Goal: Task Accomplishment & Management: Manage account settings

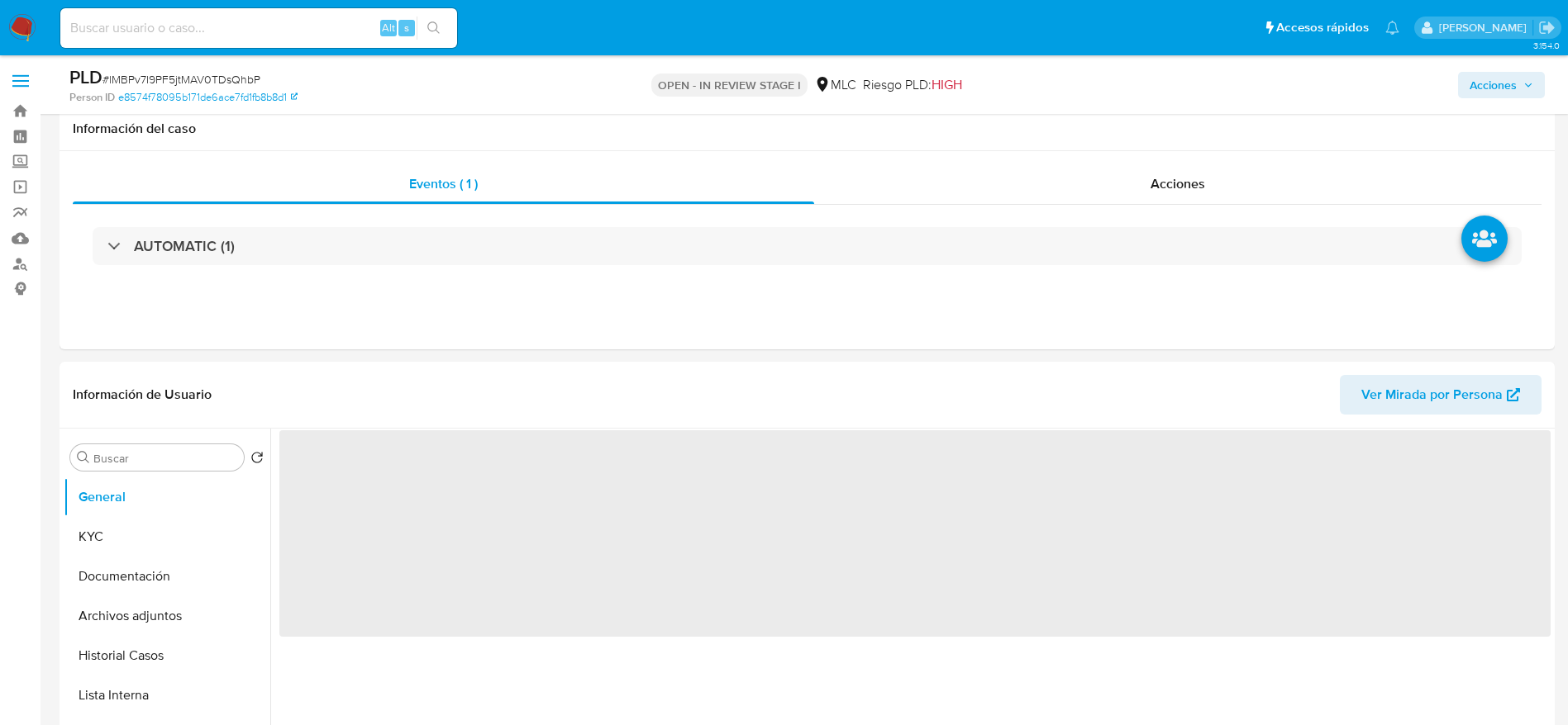
select select "10"
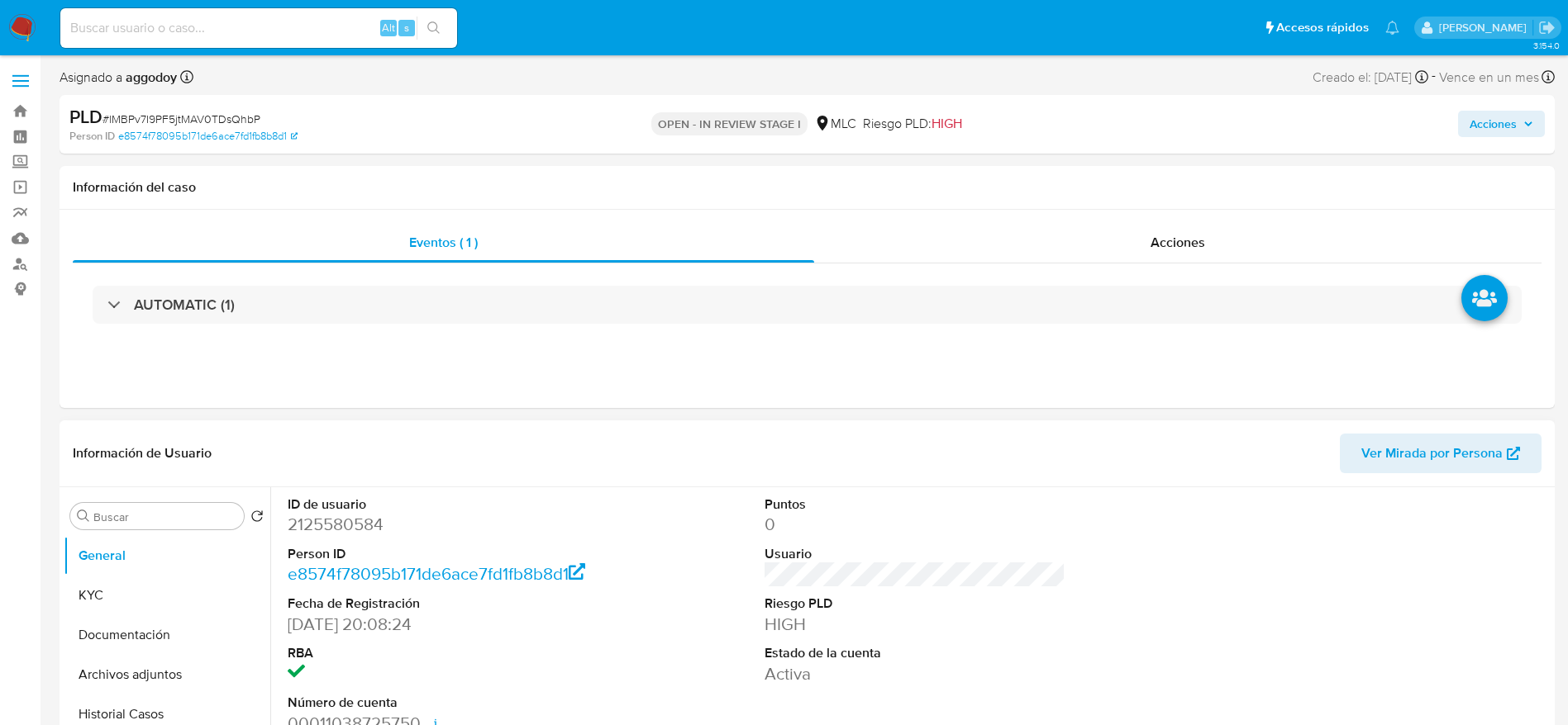
click at [331, 539] on dl "ID de usuario 2125580584 Person ID e8574f78095b171de6ace7fd1fb8b8d1 Fecha de Re…" at bounding box center [438, 616] width 302 height 240
select select "10"
click at [332, 530] on dd "2125580584" at bounding box center [438, 524] width 302 height 23
click at [332, 528] on dd "2125580584" at bounding box center [438, 524] width 302 height 23
copy dd "2125580584"
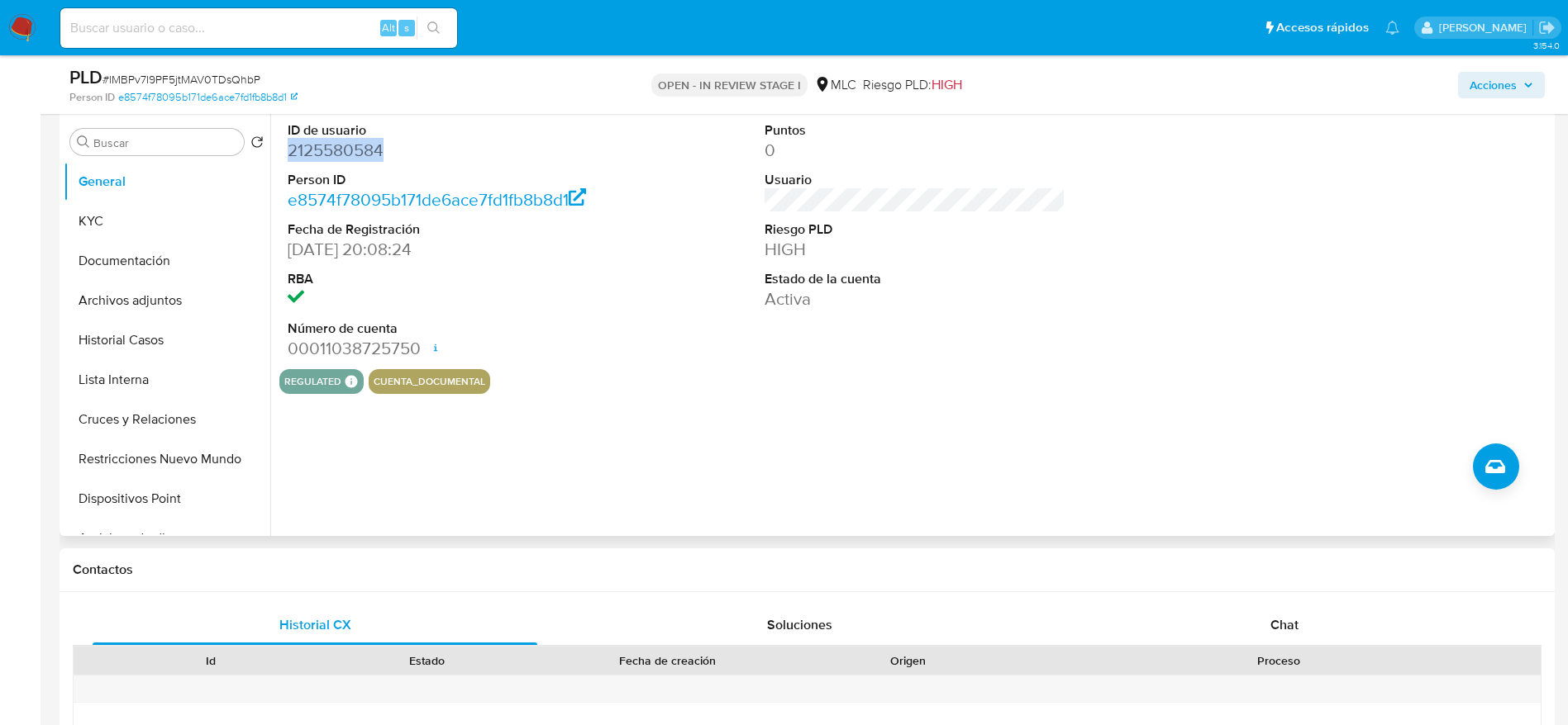
scroll to position [330, 0]
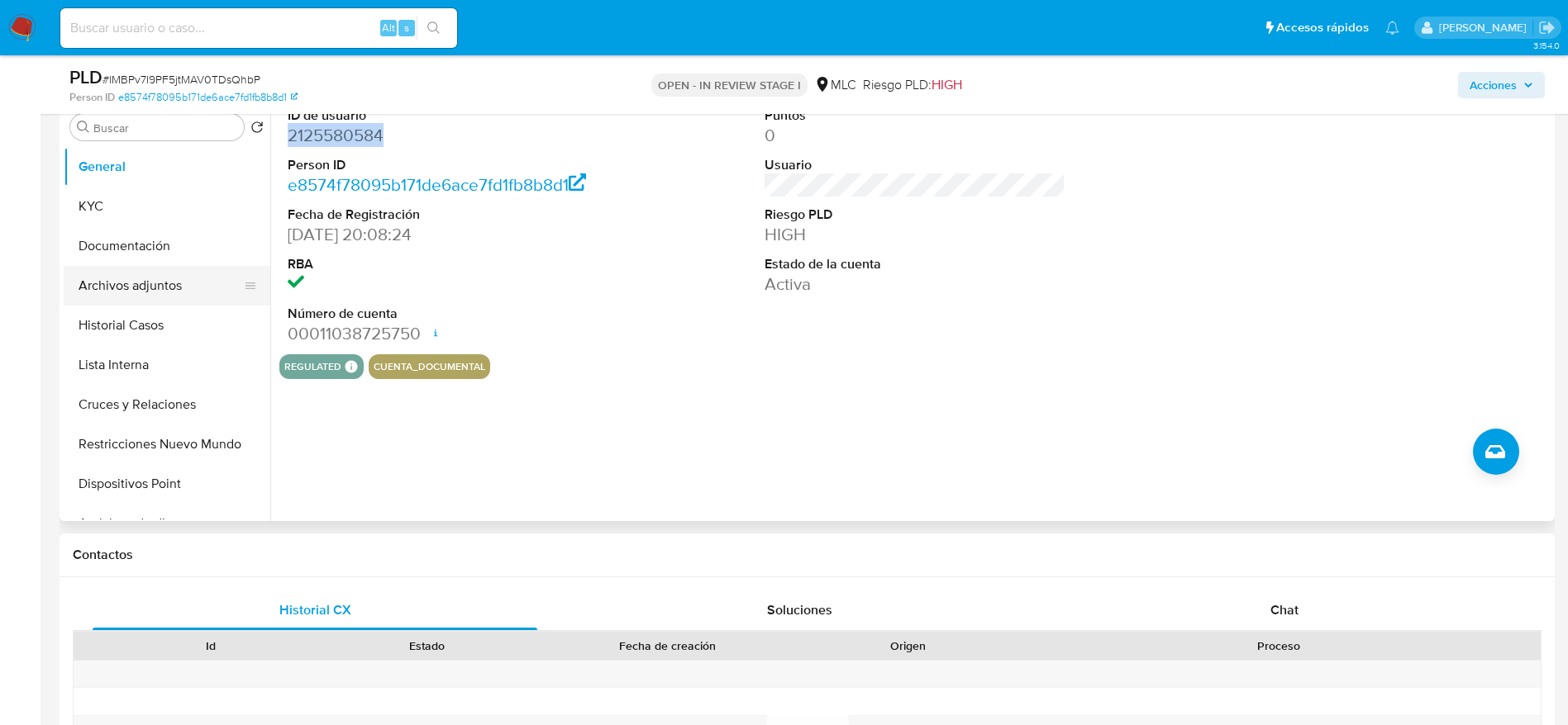
click at [134, 288] on button "Archivos adjuntos" at bounding box center [160, 286] width 193 height 40
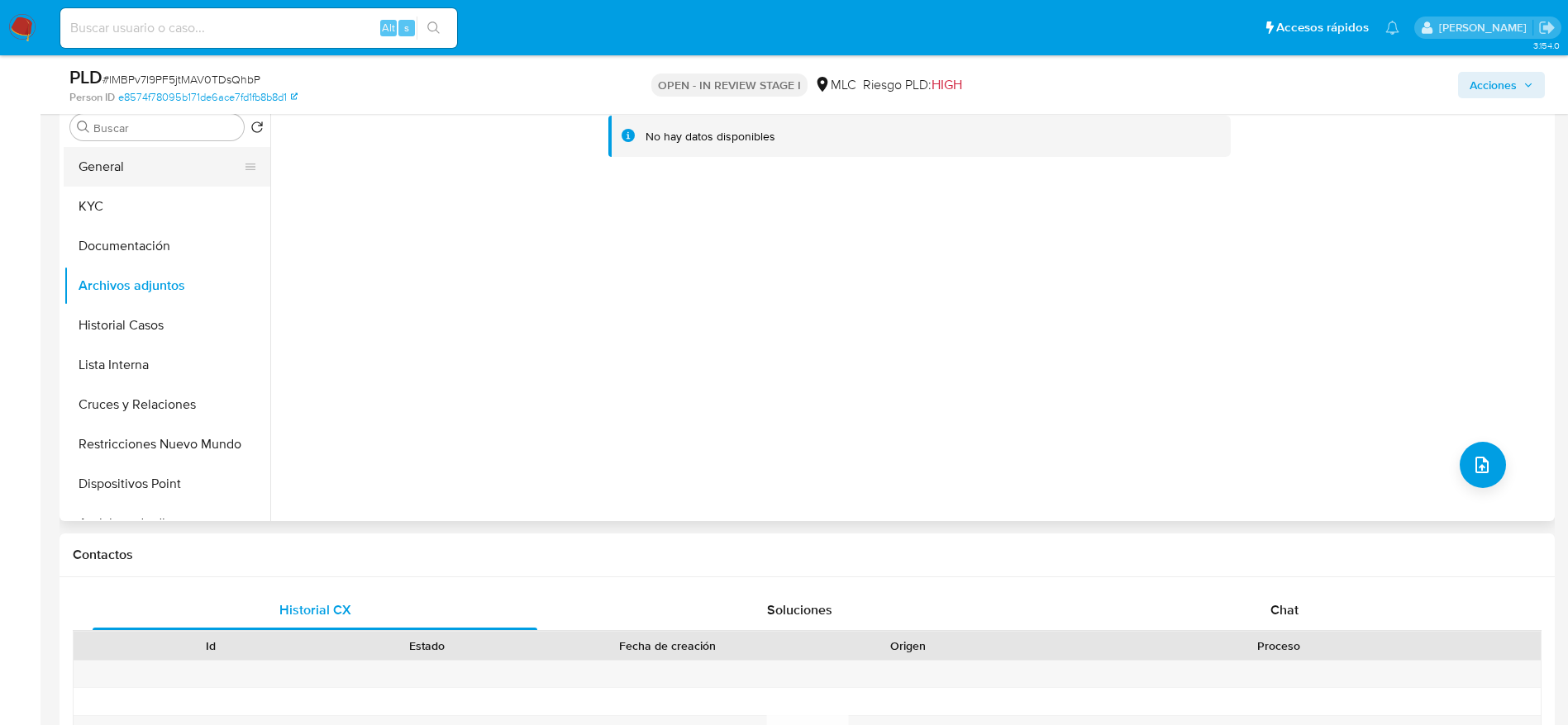
click at [212, 149] on button "General" at bounding box center [160, 167] width 193 height 40
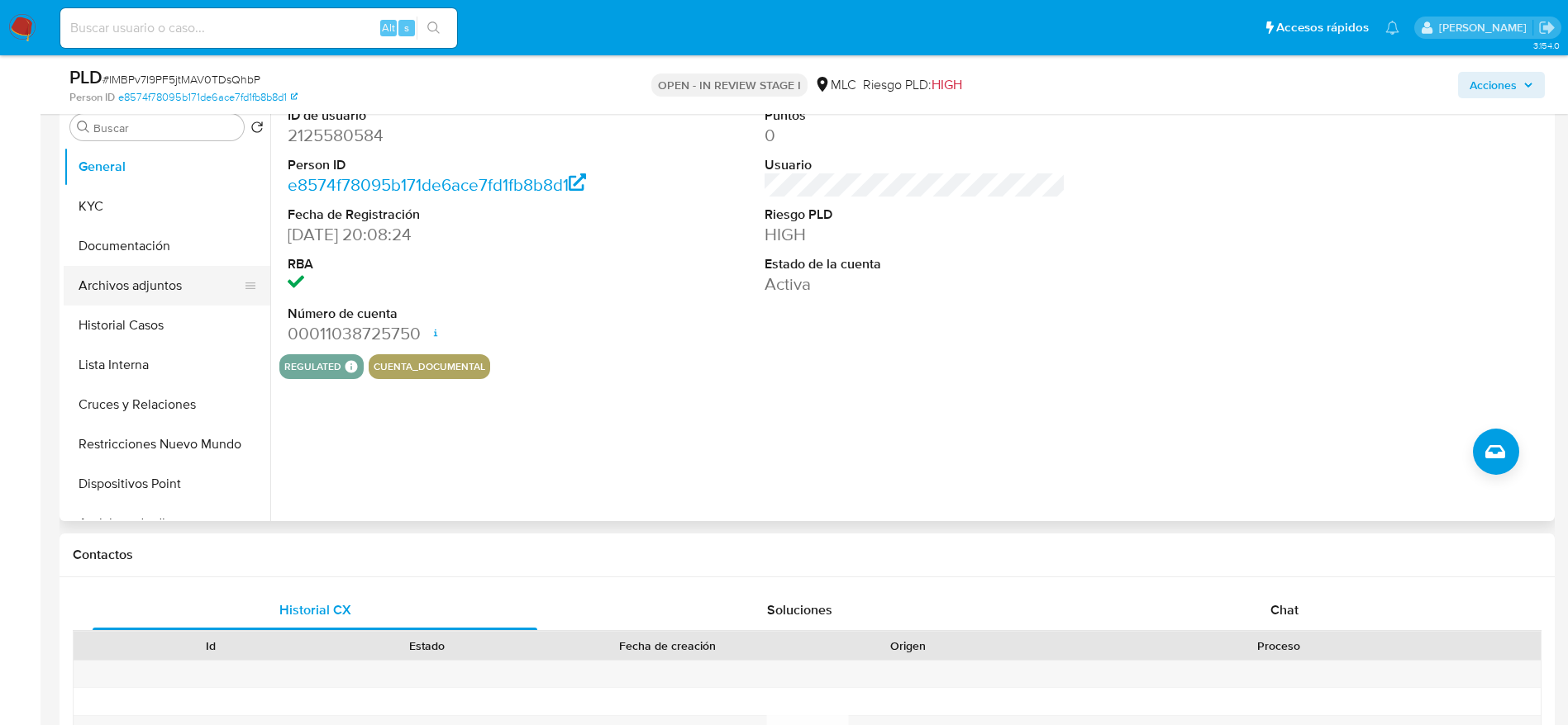
click at [115, 295] on button "Archivos adjuntos" at bounding box center [160, 286] width 193 height 40
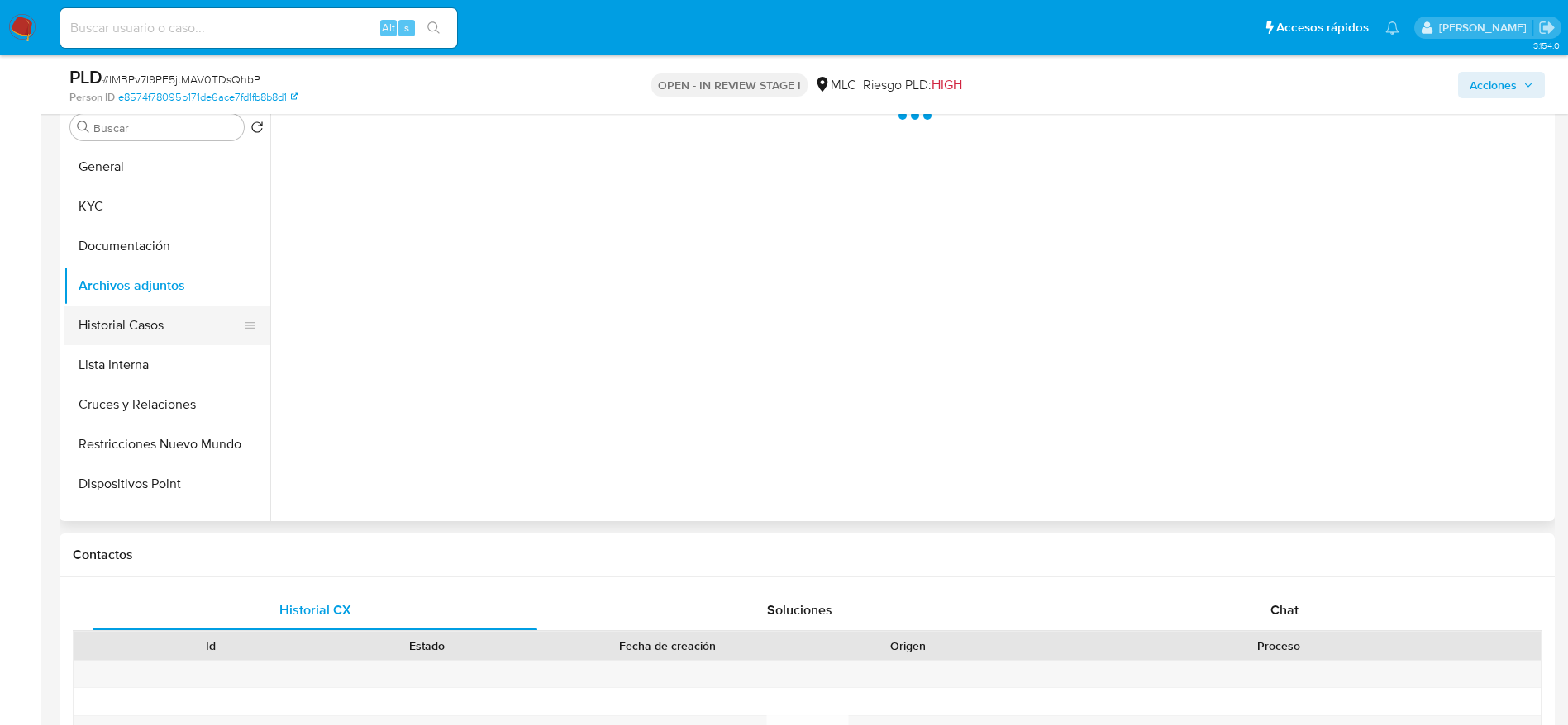
click at [117, 323] on button "Historial Casos" at bounding box center [160, 325] width 193 height 40
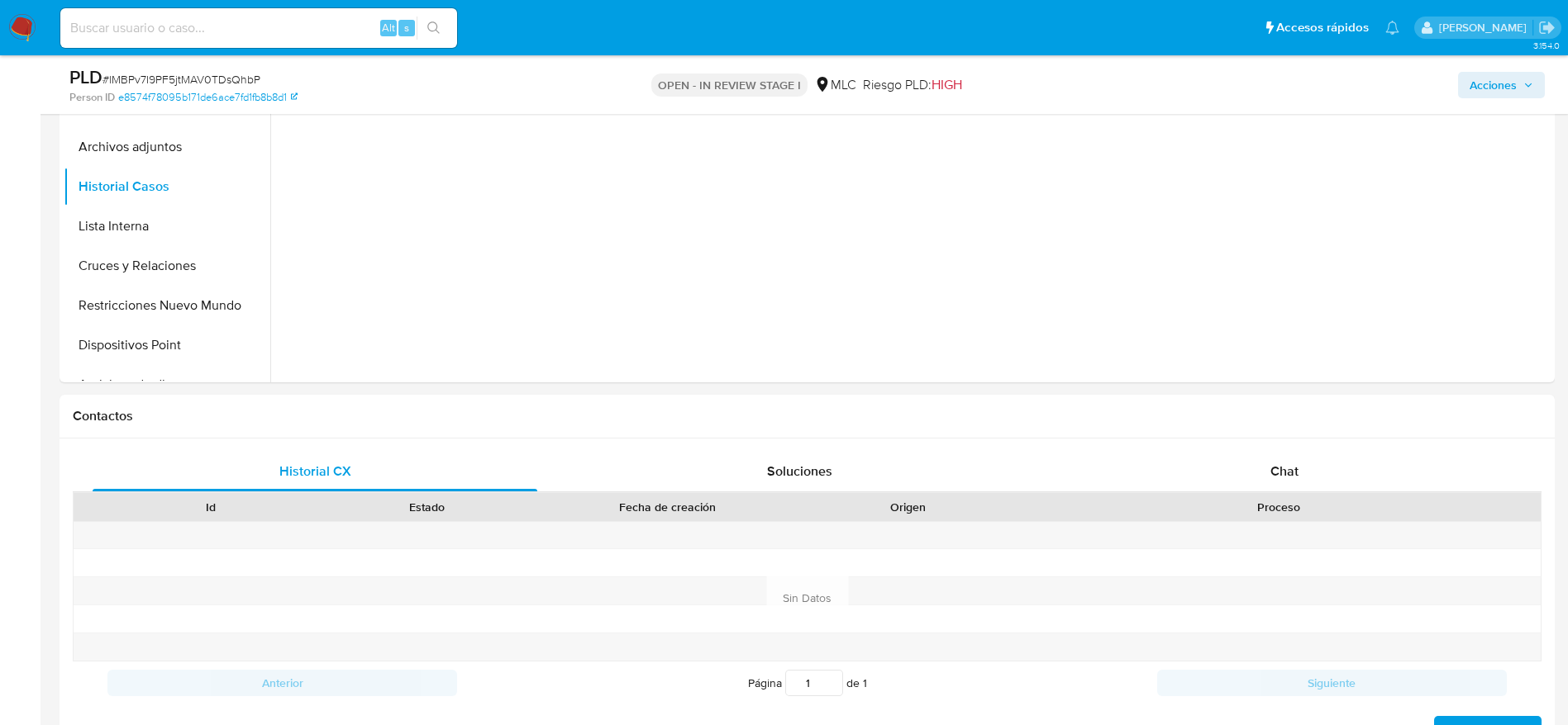
scroll to position [384, 0]
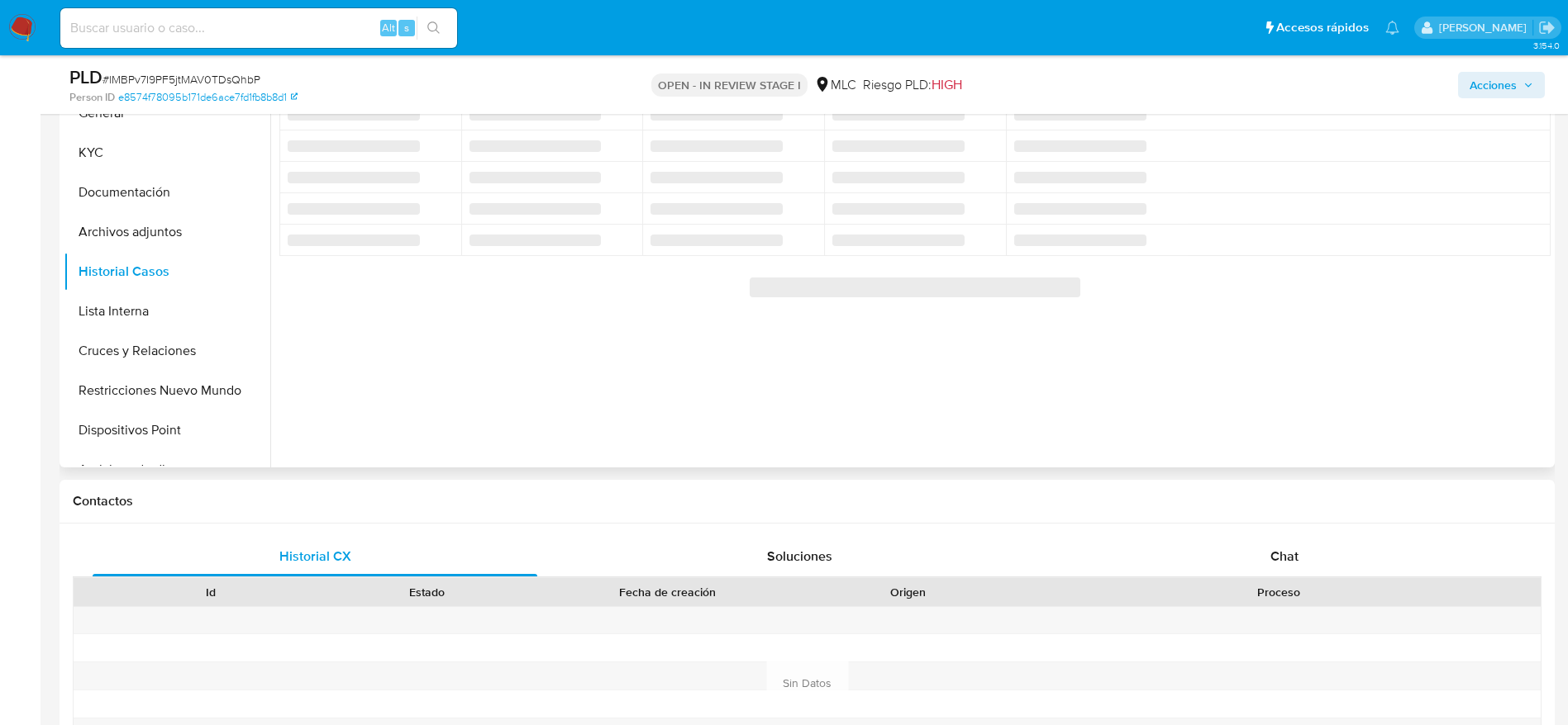
drag, startPoint x: 1274, startPoint y: 552, endPoint x: 1517, endPoint y: 285, distance: 361.0
click at [1274, 551] on span "Chat" at bounding box center [1285, 557] width 29 height 19
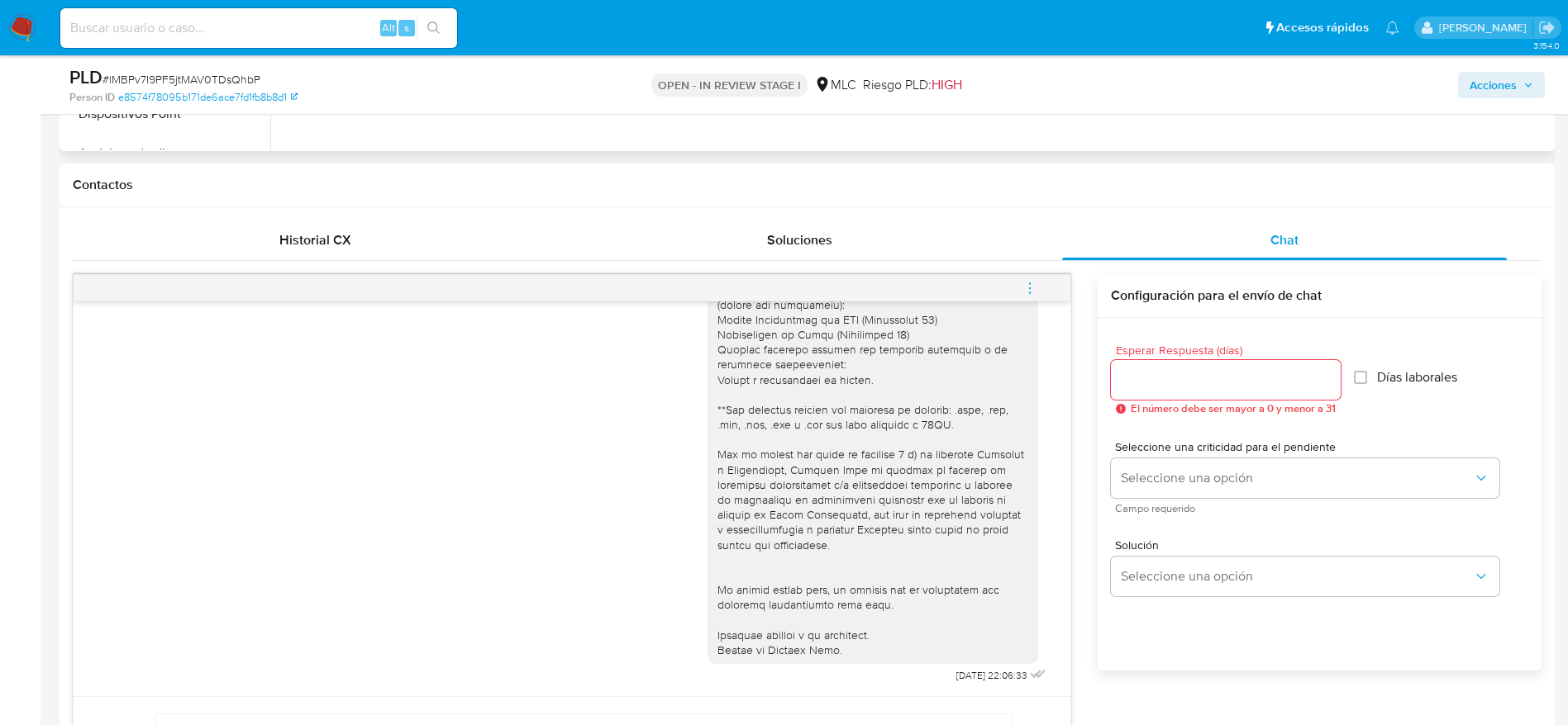
scroll to position [799, 0]
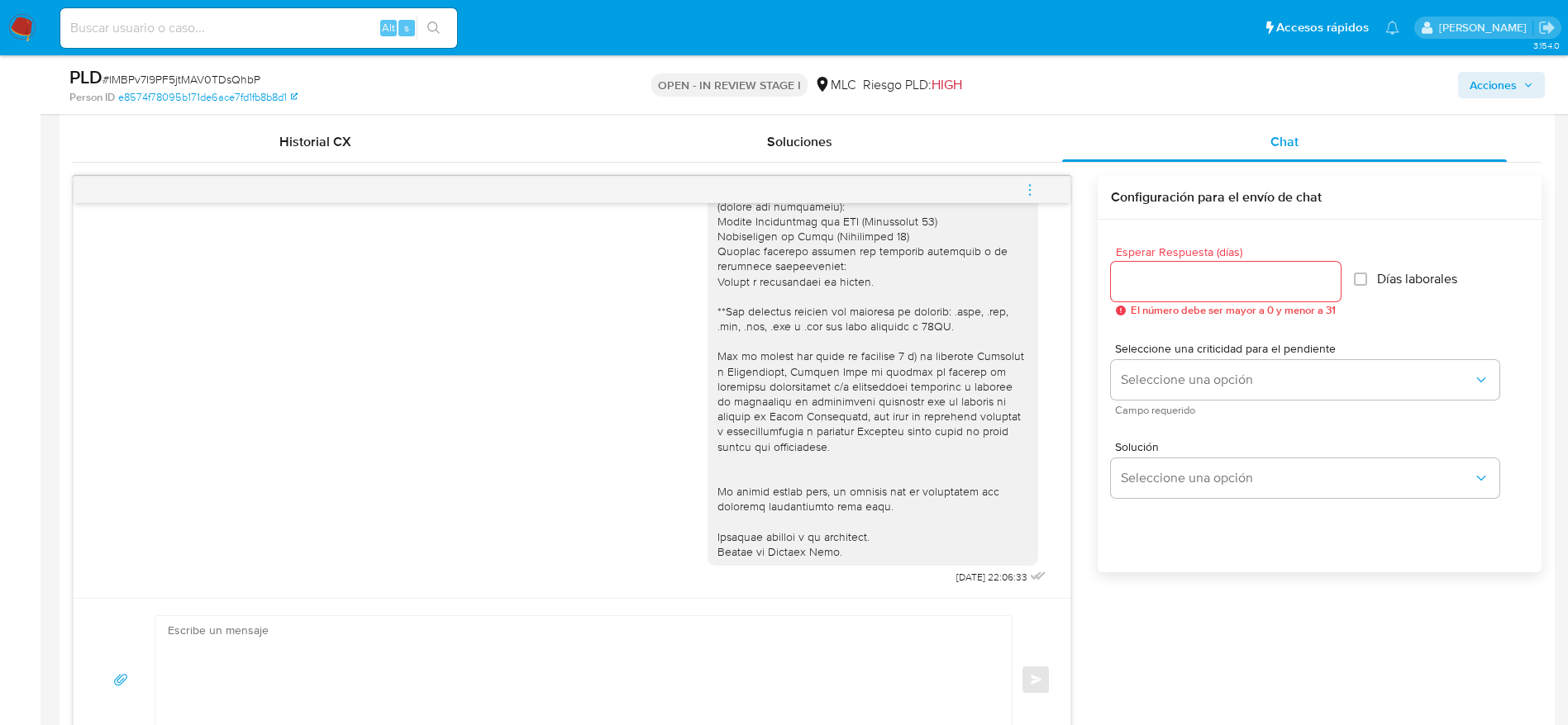
click at [1410, 102] on div "Acciones" at bounding box center [1301, 85] width 487 height 39
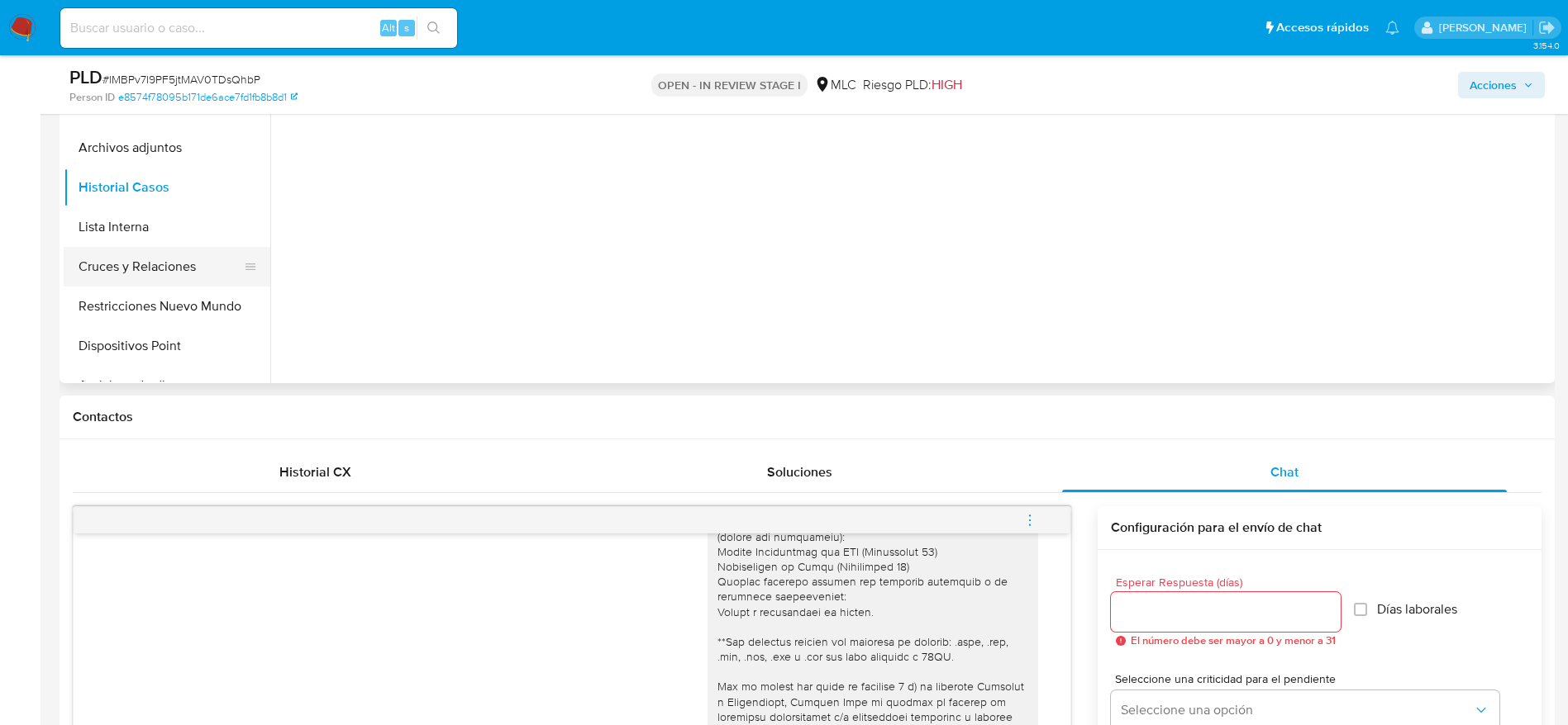
click at [184, 282] on button "Cruces y Relaciones" at bounding box center [160, 267] width 193 height 40
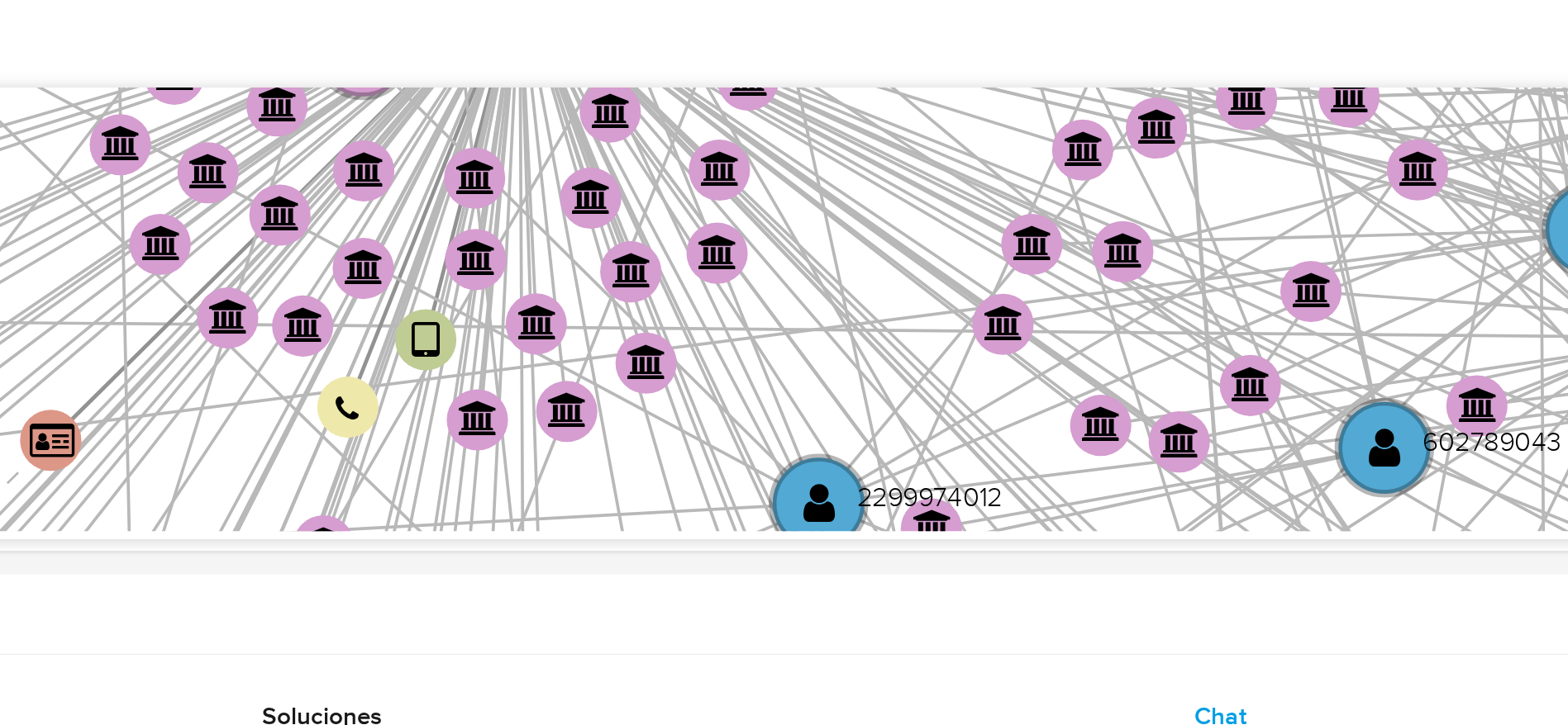
scroll to position [220, 0]
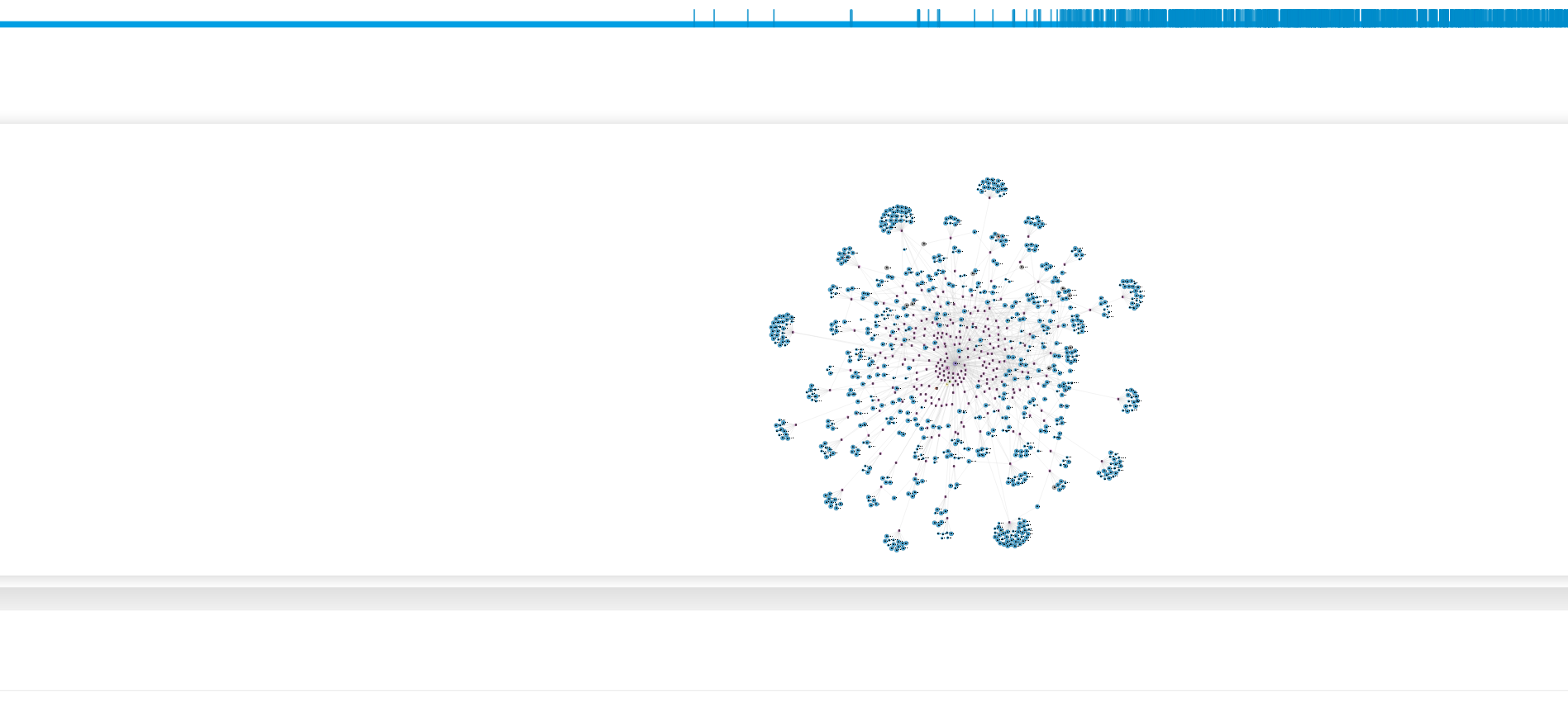
drag, startPoint x: 1365, startPoint y: 490, endPoint x: 1355, endPoint y: 527, distance: 38.3
click at [1355, 527] on icon "phone-8528d7980efc01d536f5fa3adb1dbcae  user-2125580584  2125580584 person-e8…" at bounding box center [927, 501] width 1247 height 240
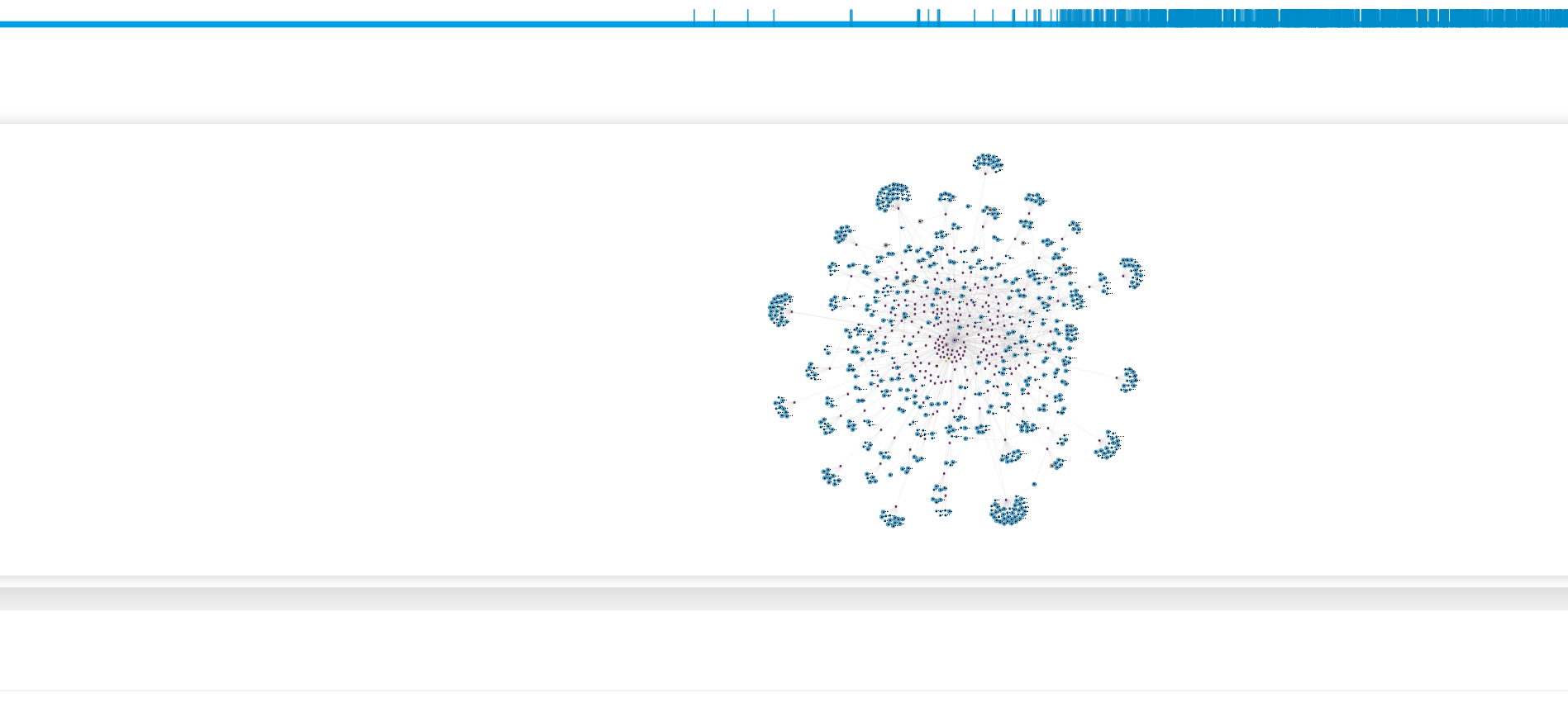
click at [1328, 499] on icon "phone-8528d7980efc01d536f5fa3adb1dbcae  user-2125580584  2125580584 person-e8…" at bounding box center [927, 501] width 1247 height 240
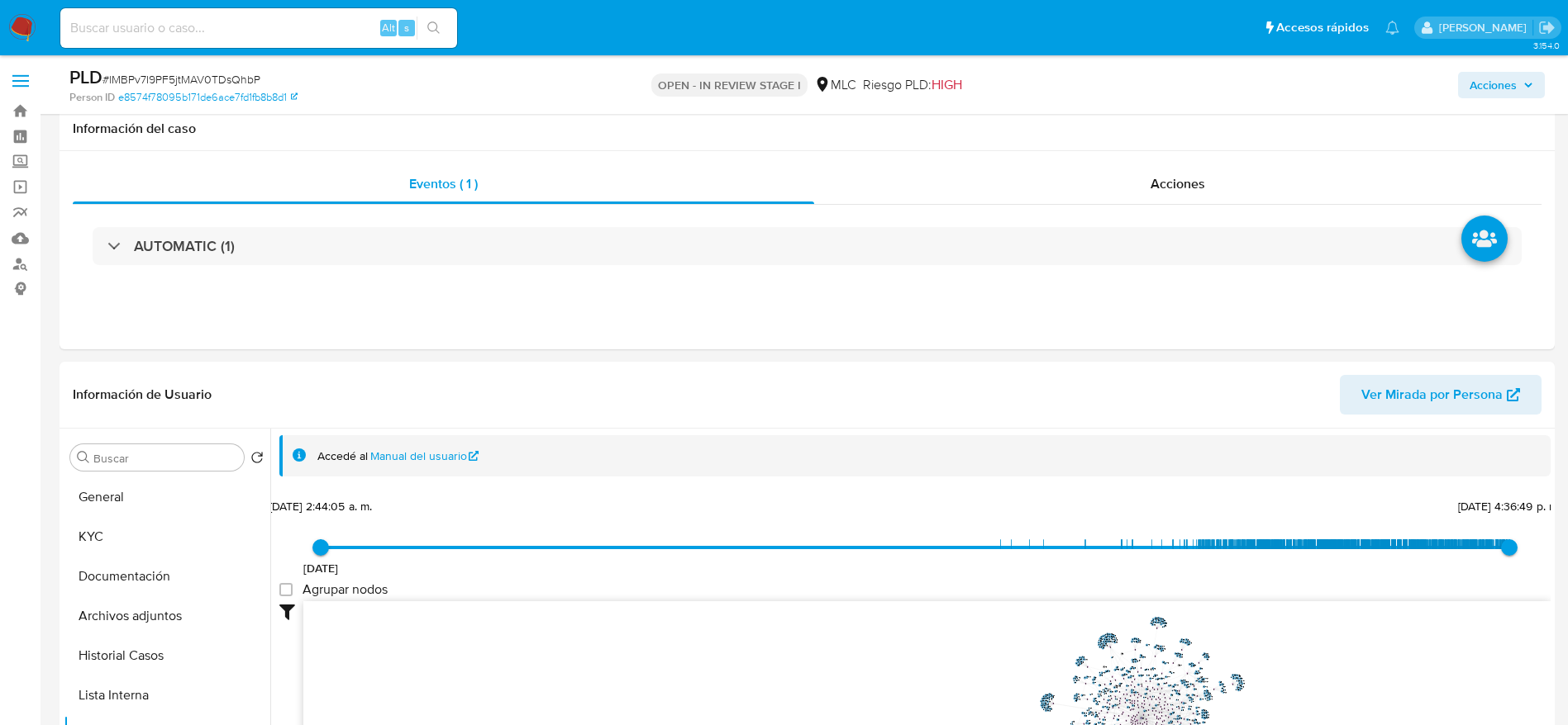
select select "10"
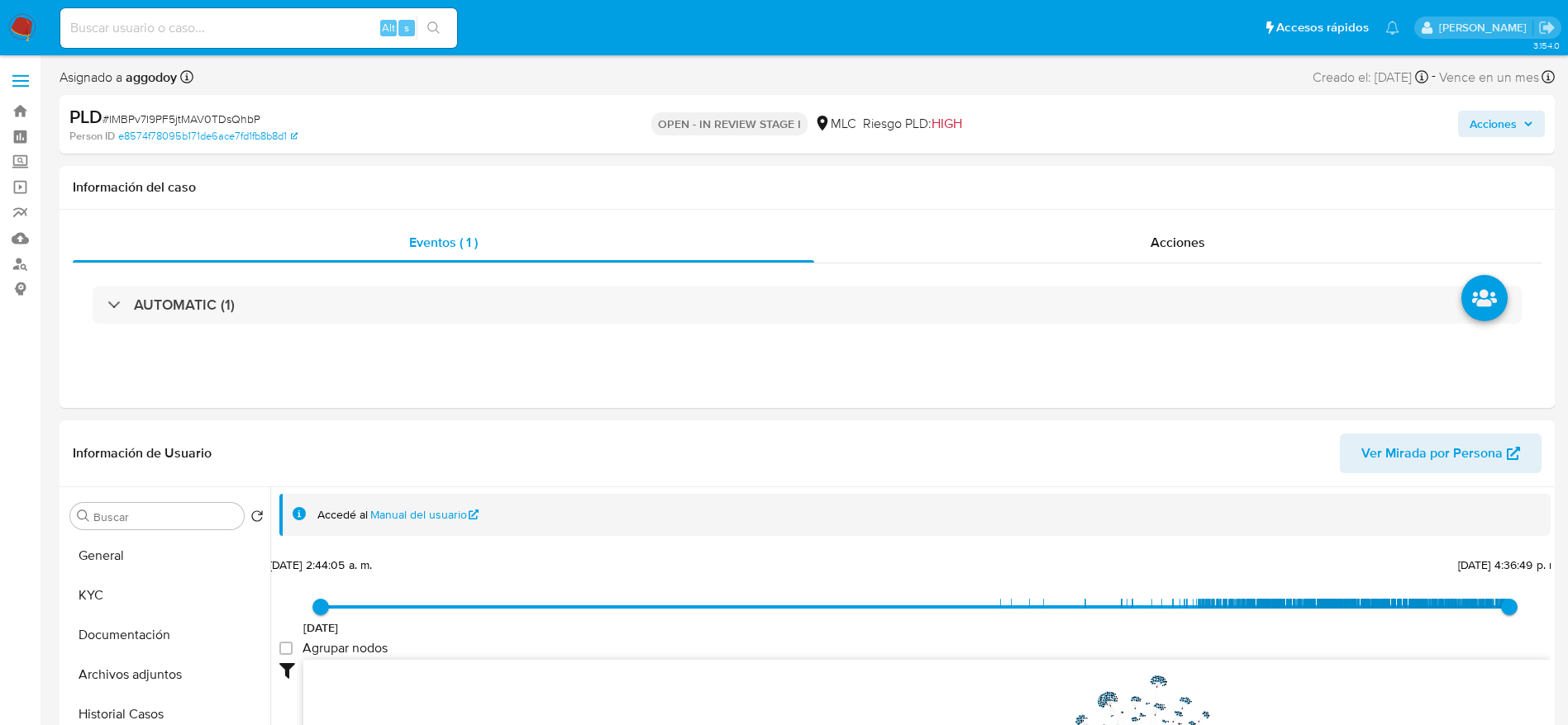
scroll to position [330, 0]
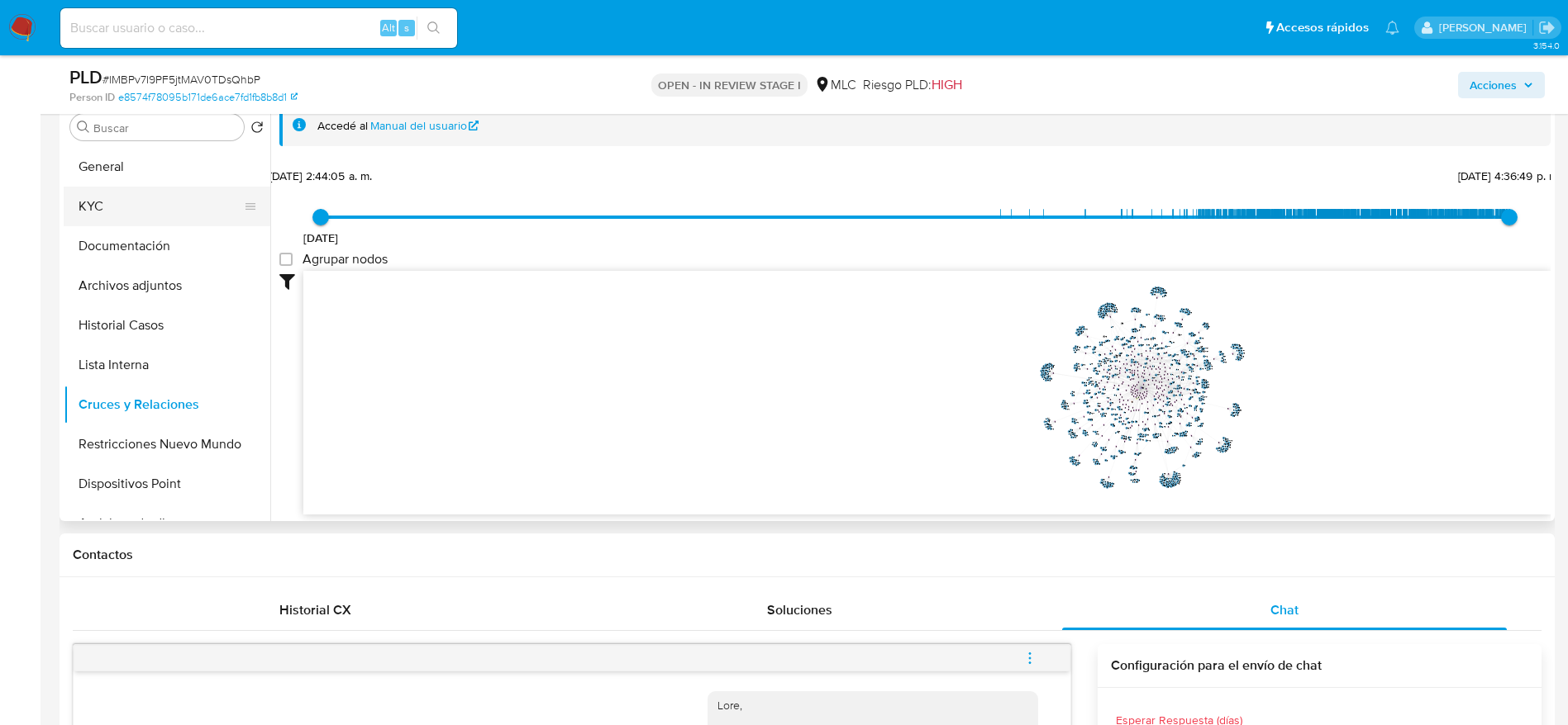
click at [149, 196] on button "KYC" at bounding box center [160, 206] width 193 height 40
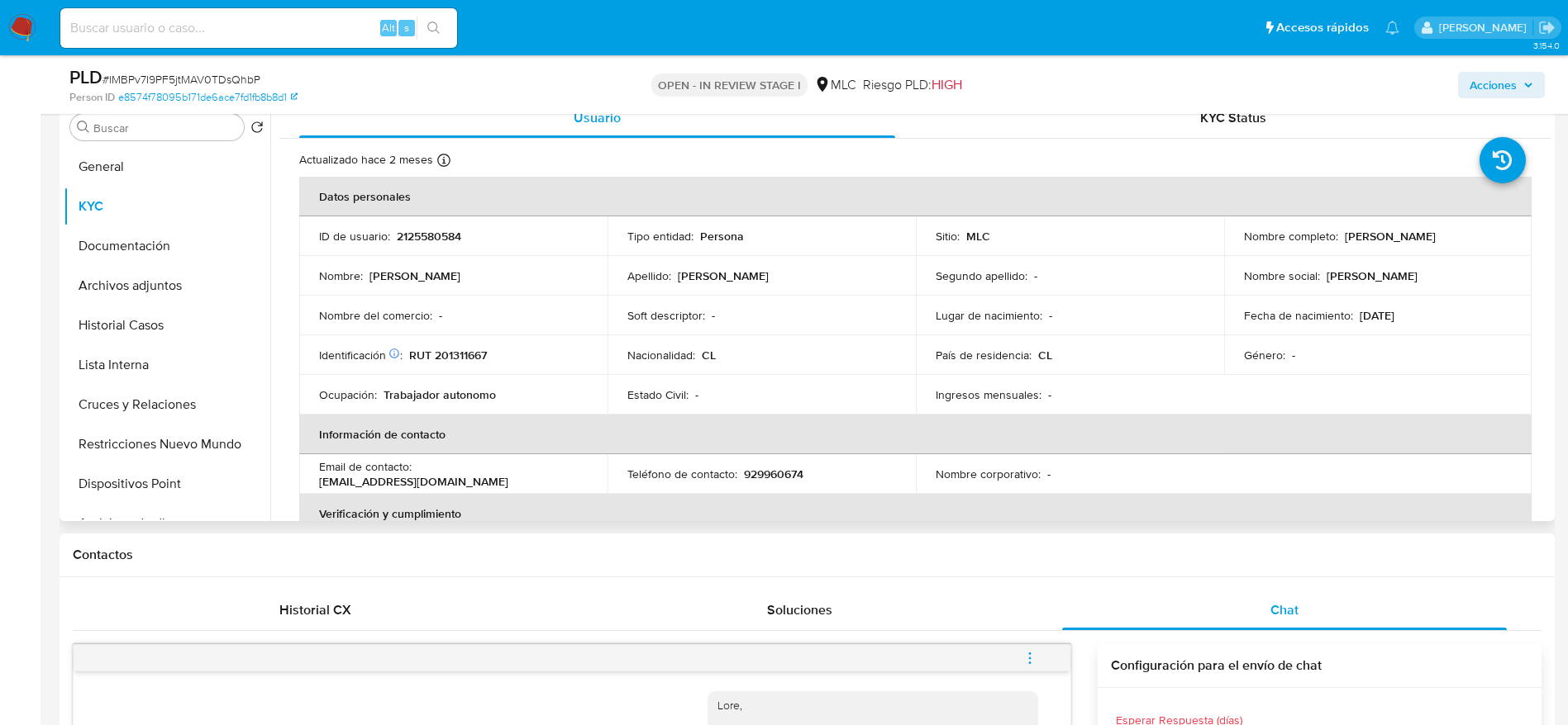
drag, startPoint x: 1241, startPoint y: 242, endPoint x: 1391, endPoint y: 251, distance: 150.3
click at [1394, 236] on p "Nazarena Antonela Antinao Carocca" at bounding box center [1391, 237] width 91 height 15
click at [1391, 244] on p "Nazarena Antonela Antinao Carocca" at bounding box center [1391, 237] width 91 height 15
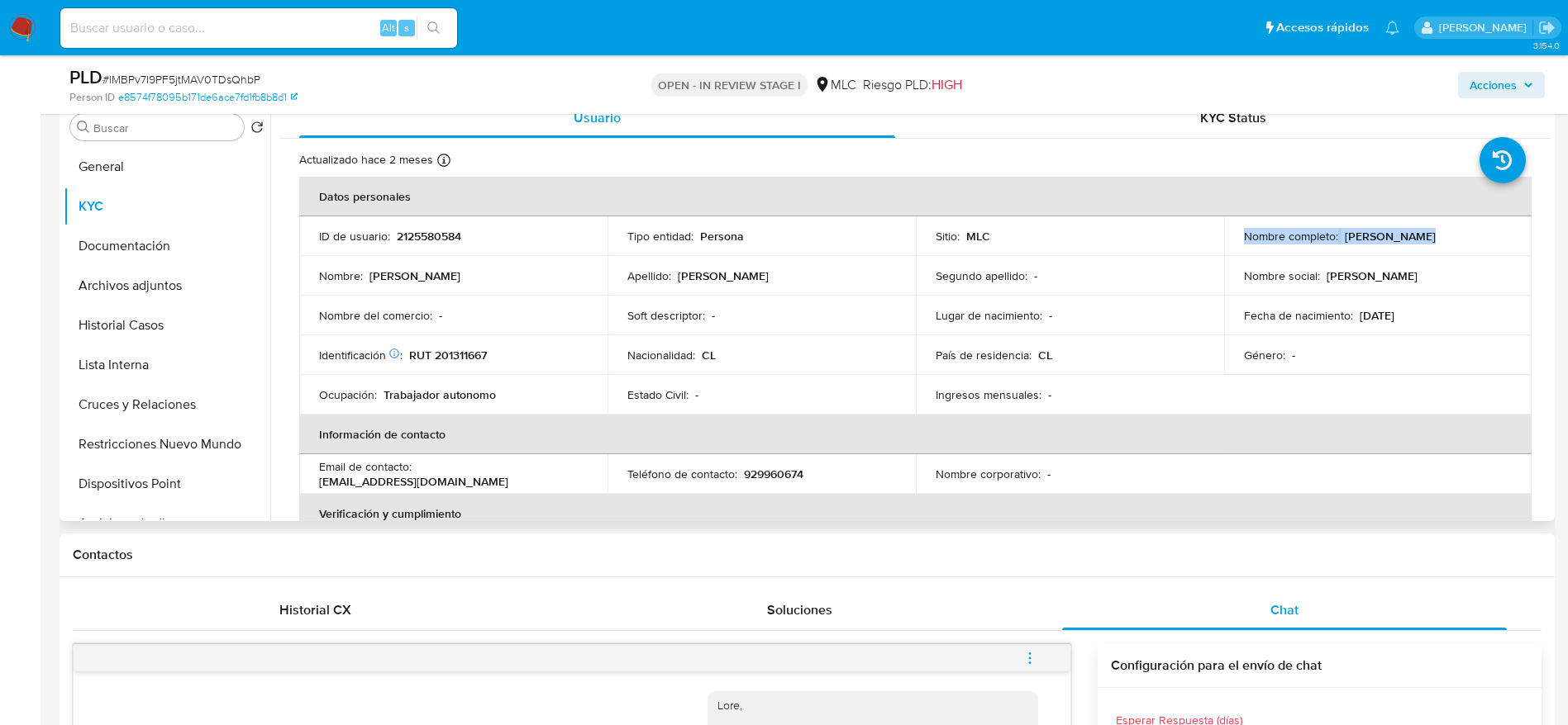
click at [1391, 244] on p "Nazarena Antonela Antinao Carocca" at bounding box center [1391, 237] width 91 height 15
click at [1440, 244] on div "Nombre completo : Nazarena Antonela Antinao Carocca" at bounding box center [1379, 237] width 268 height 15
drag, startPoint x: 1388, startPoint y: 250, endPoint x: 1240, endPoint y: 249, distance: 148.0
click at [1244, 244] on div "Nombre completo : Nazarena Antonela Antinao Carocca" at bounding box center [1379, 237] width 268 height 15
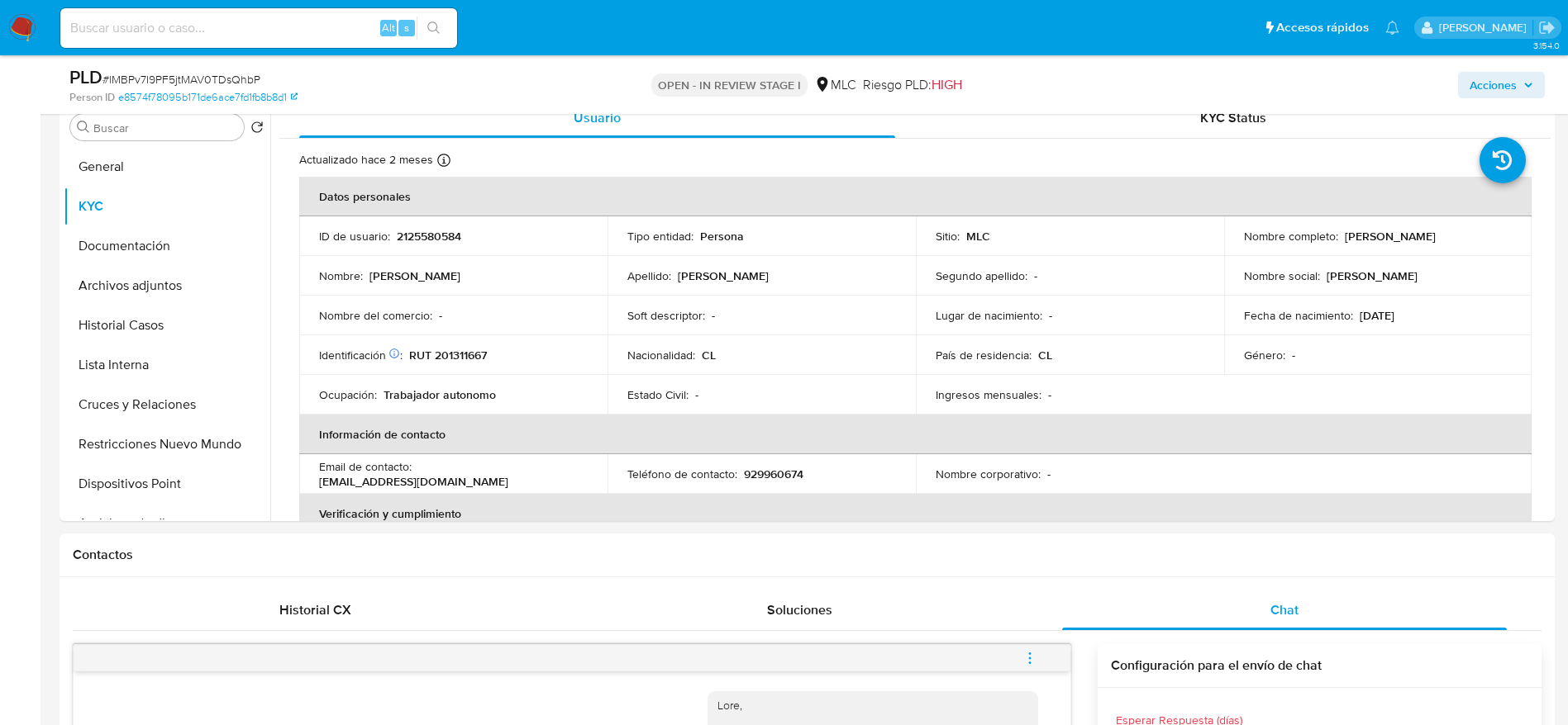
copy p "Nazarena Antonela Antinao Carocca"
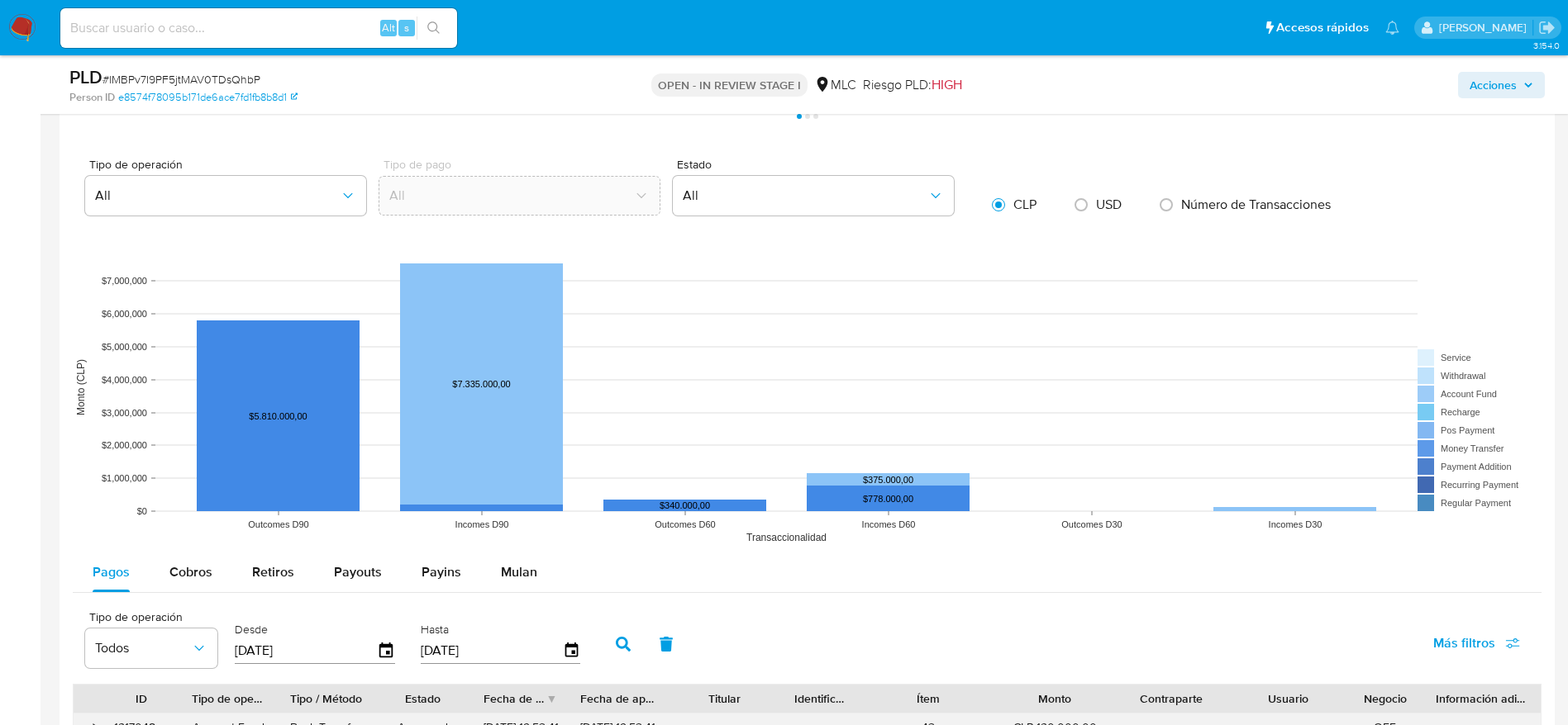
scroll to position [1983, 0]
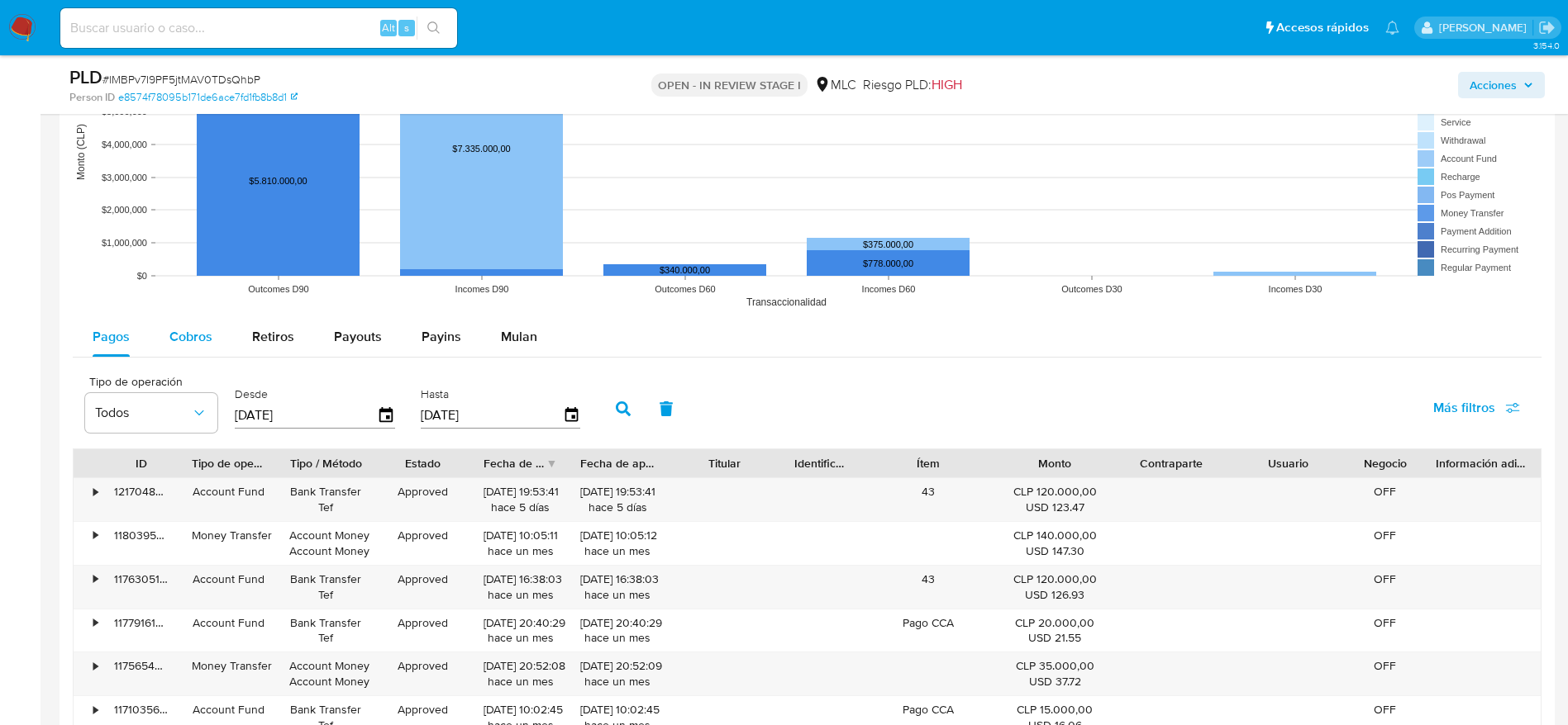
click at [193, 327] on span "Cobros" at bounding box center [190, 337] width 43 height 19
select select "10"
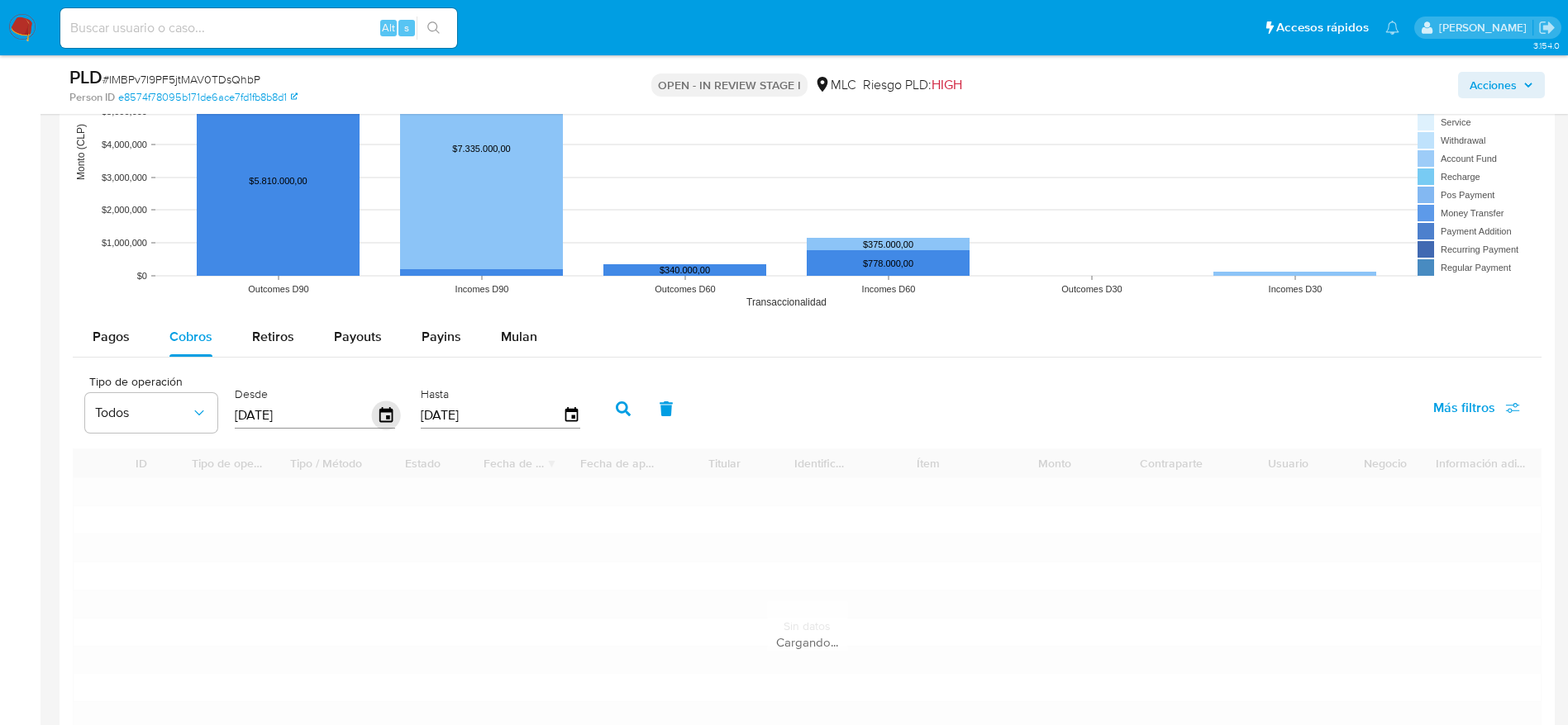
click at [390, 416] on icon "button" at bounding box center [387, 416] width 29 height 29
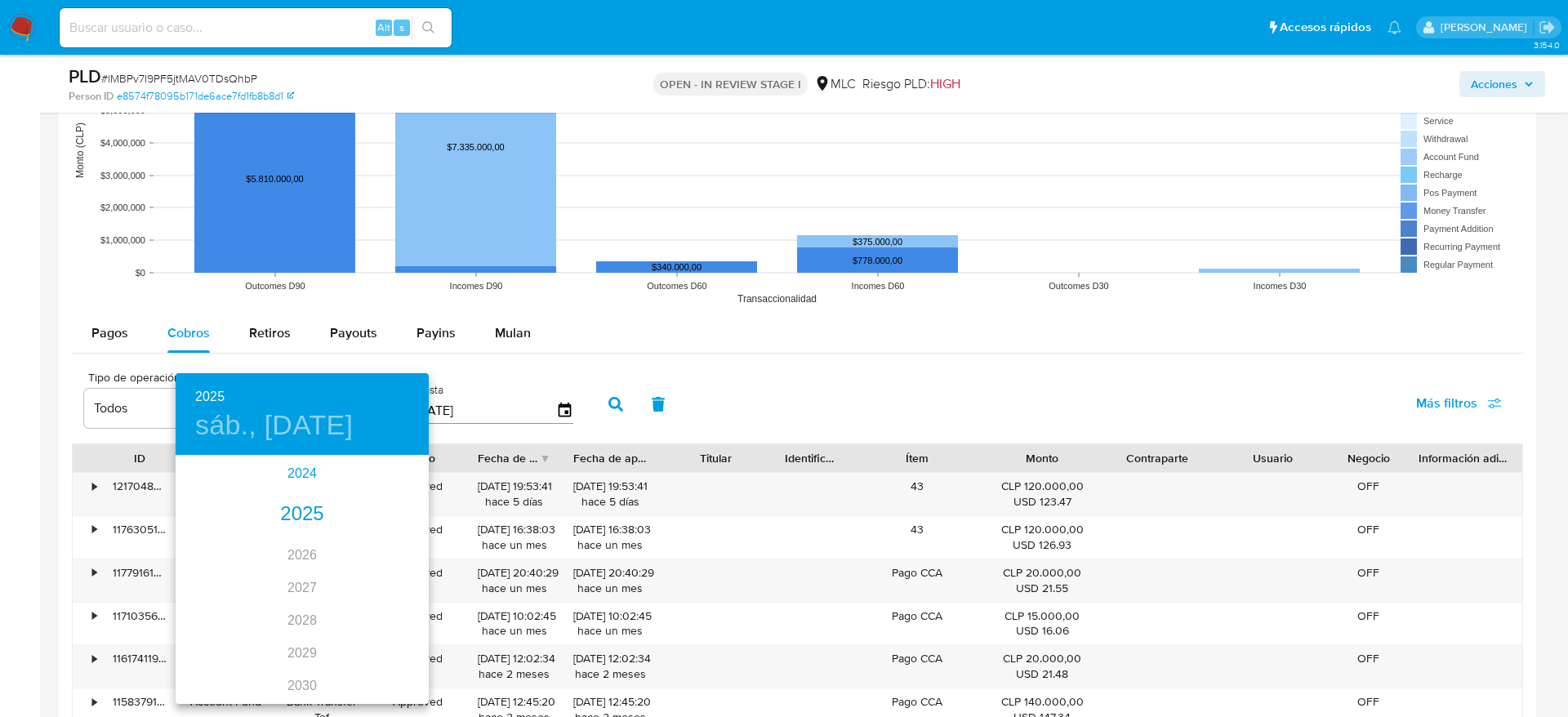
click at [302, 486] on div "2024" at bounding box center [302, 473] width 253 height 33
click at [291, 612] on div "ago." at bounding box center [301, 611] width 84 height 61
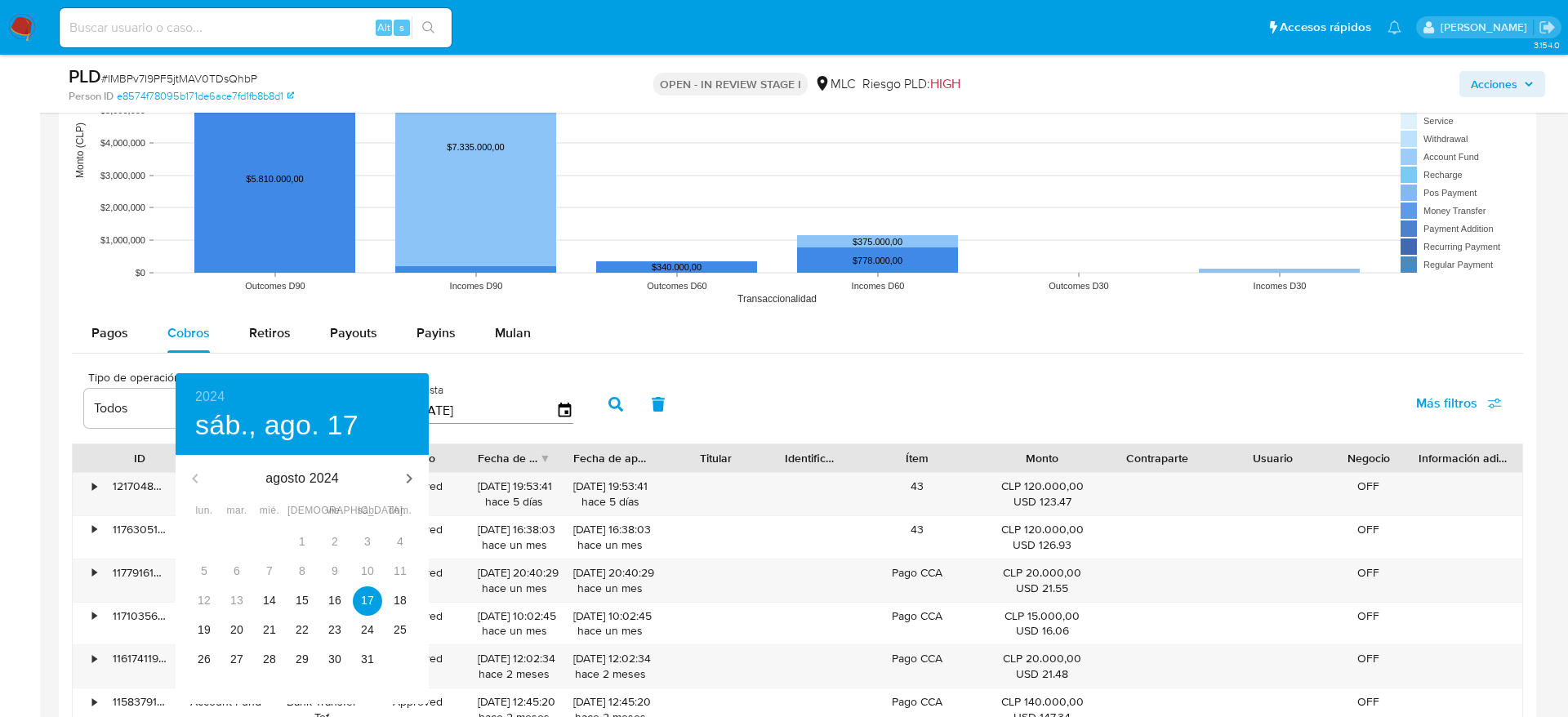
type input "17/08/2024"
click at [378, 599] on span "17" at bounding box center [367, 600] width 29 height 16
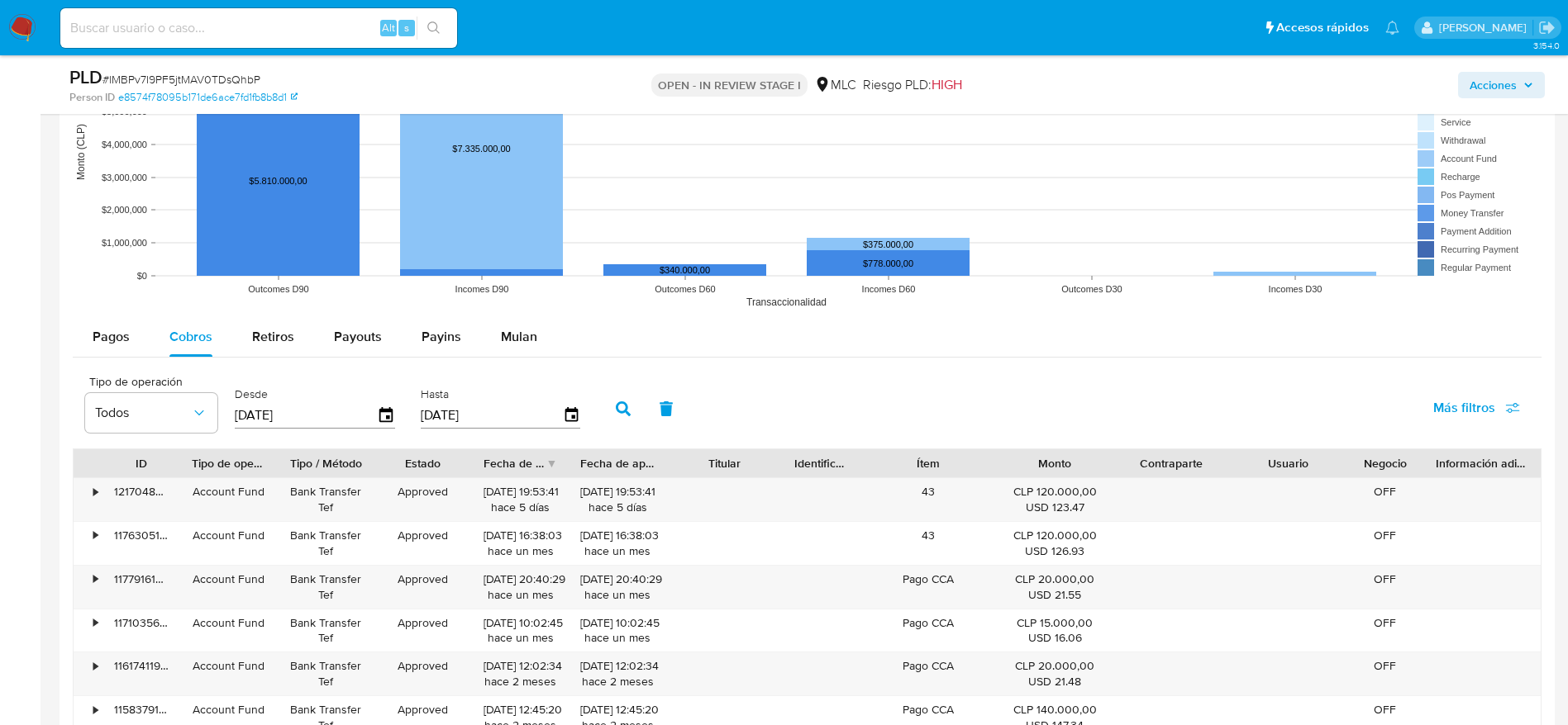
click at [623, 421] on button "button" at bounding box center [623, 409] width 43 height 40
click at [550, 464] on div "Fecha de creación" at bounding box center [521, 463] width 97 height 29
drag, startPoint x: 538, startPoint y: 498, endPoint x: 482, endPoint y: 496, distance: 56.0
click at [482, 496] on div "29/11/2024 09:36:49 hace 9 meses" at bounding box center [521, 500] width 97 height 43
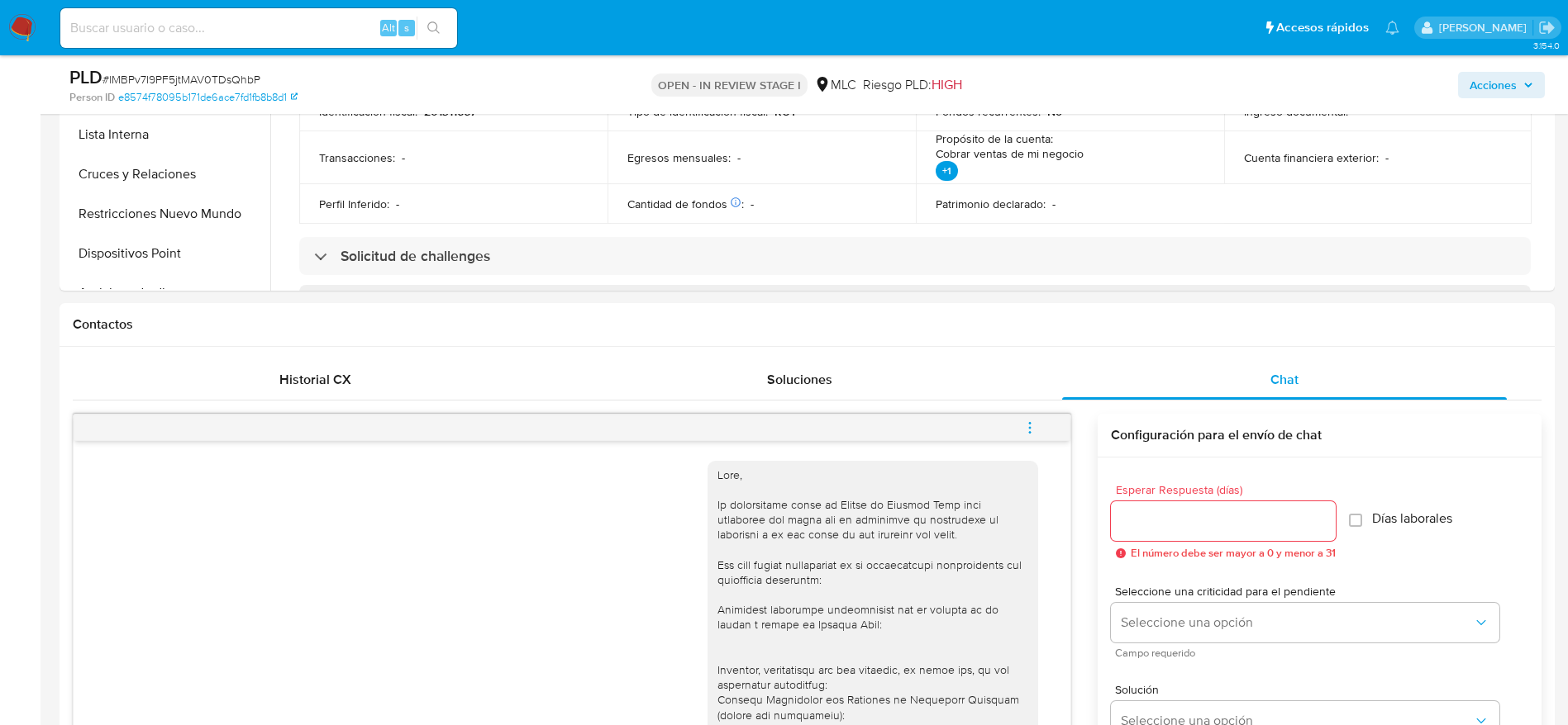
scroll to position [330, 0]
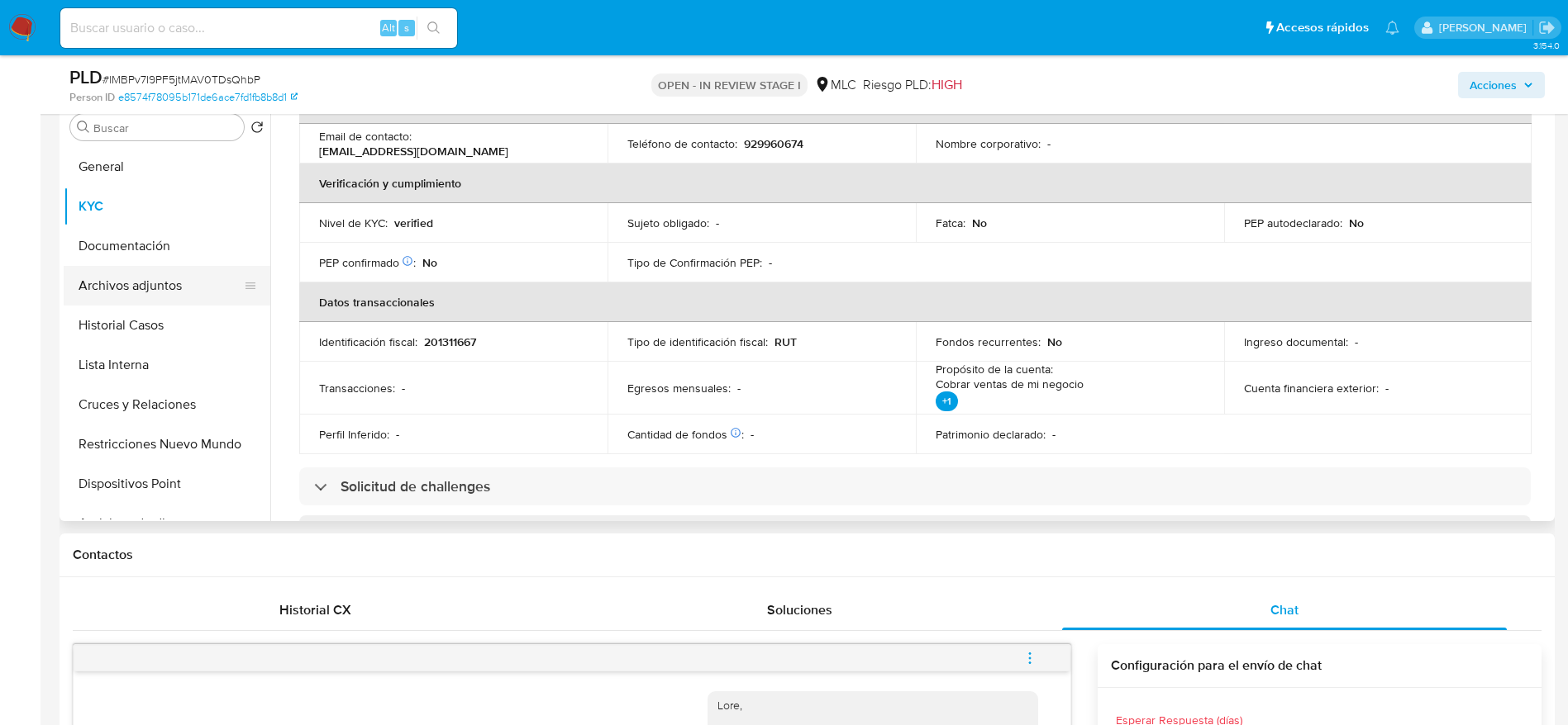
click at [154, 283] on button "Archivos adjuntos" at bounding box center [160, 286] width 193 height 40
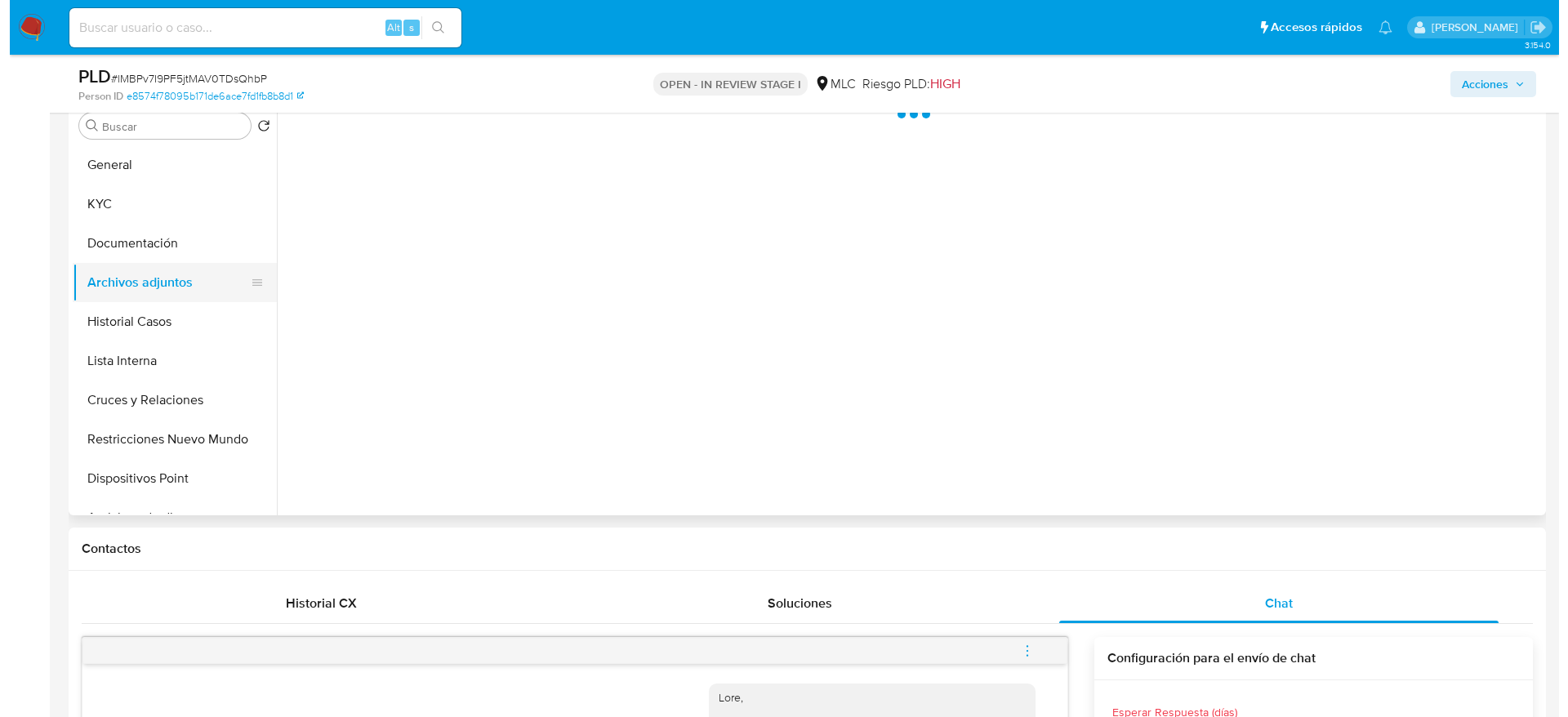
scroll to position [0, 0]
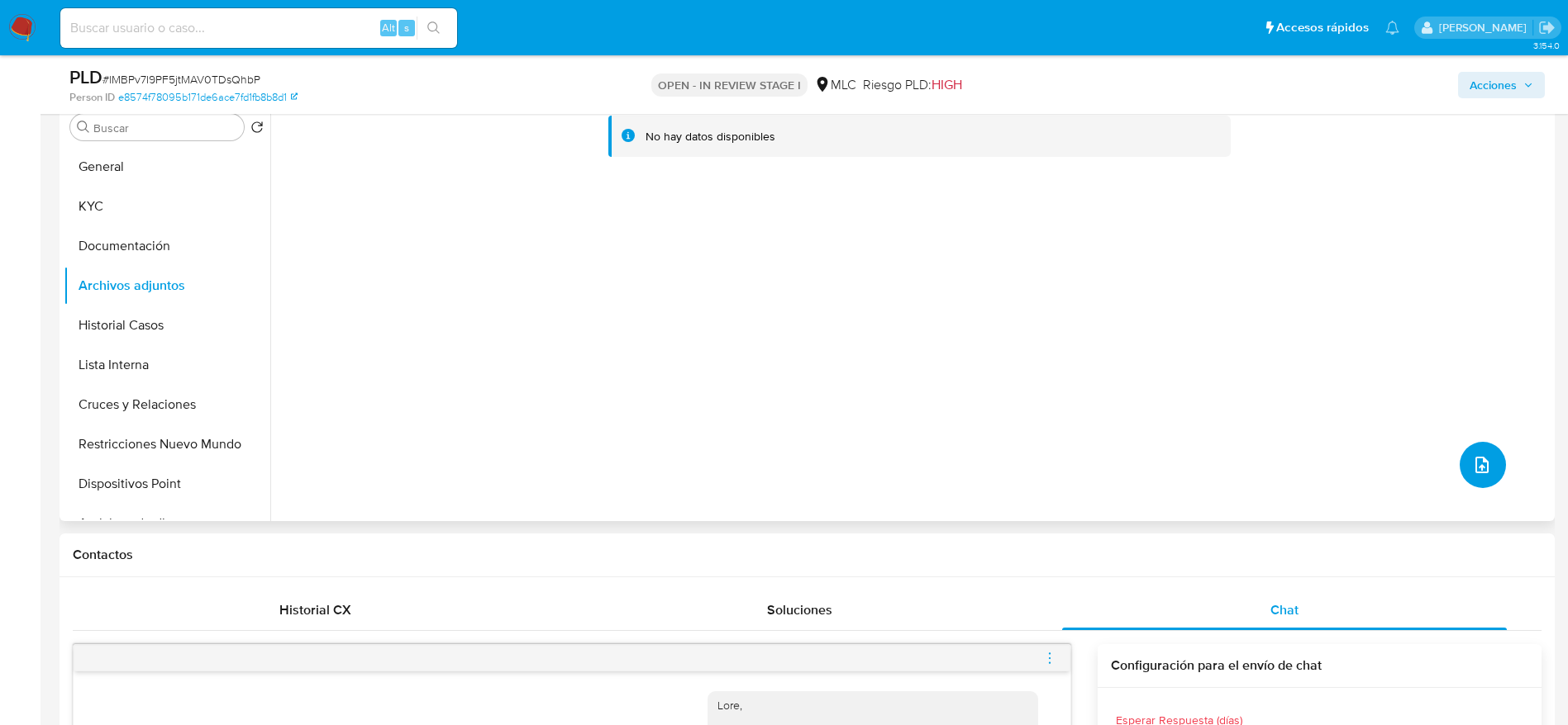
click at [1488, 459] on button "upload-file" at bounding box center [1482, 465] width 47 height 47
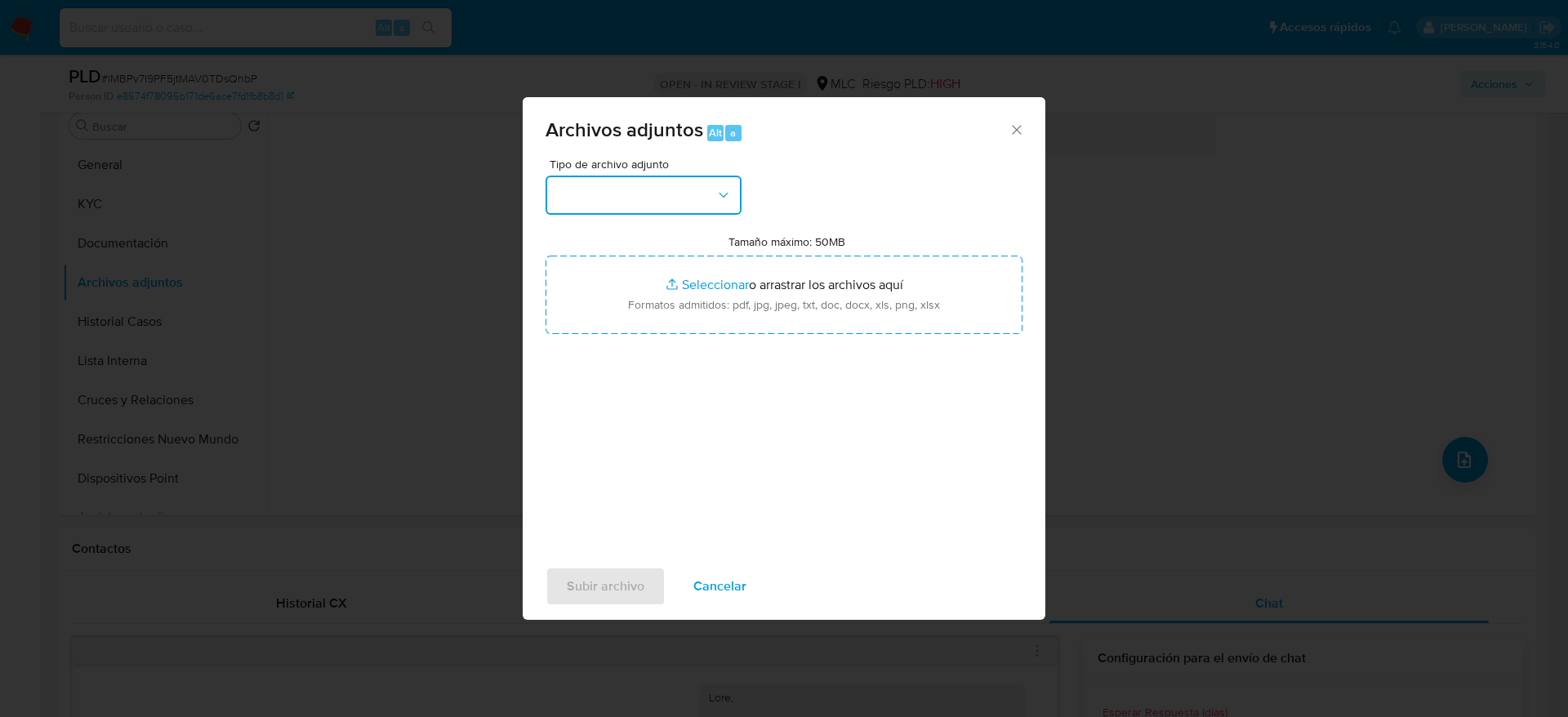
click at [705, 196] on button "button" at bounding box center [643, 196] width 196 height 40
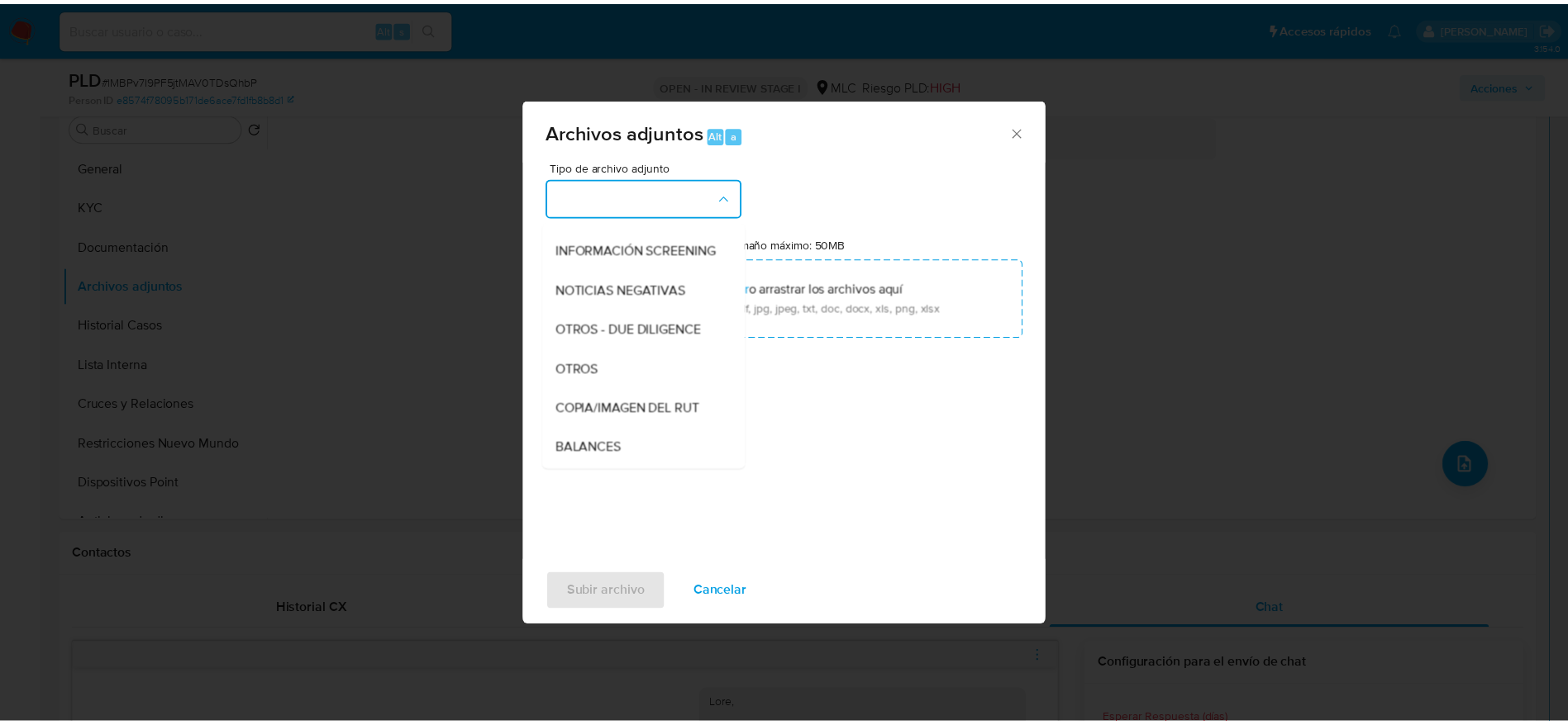
scroll to position [199, 0]
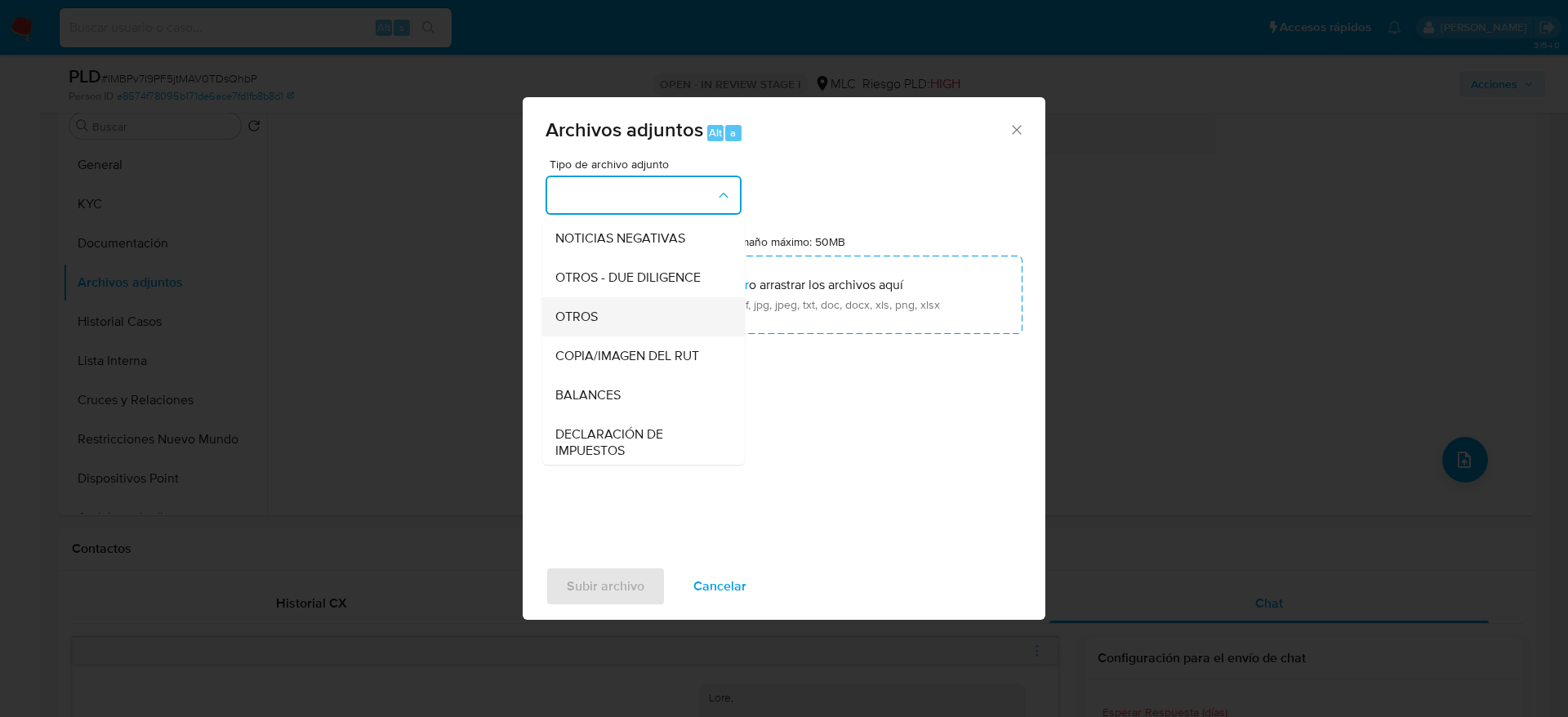
click at [639, 337] on div "OTROS" at bounding box center [638, 317] width 166 height 40
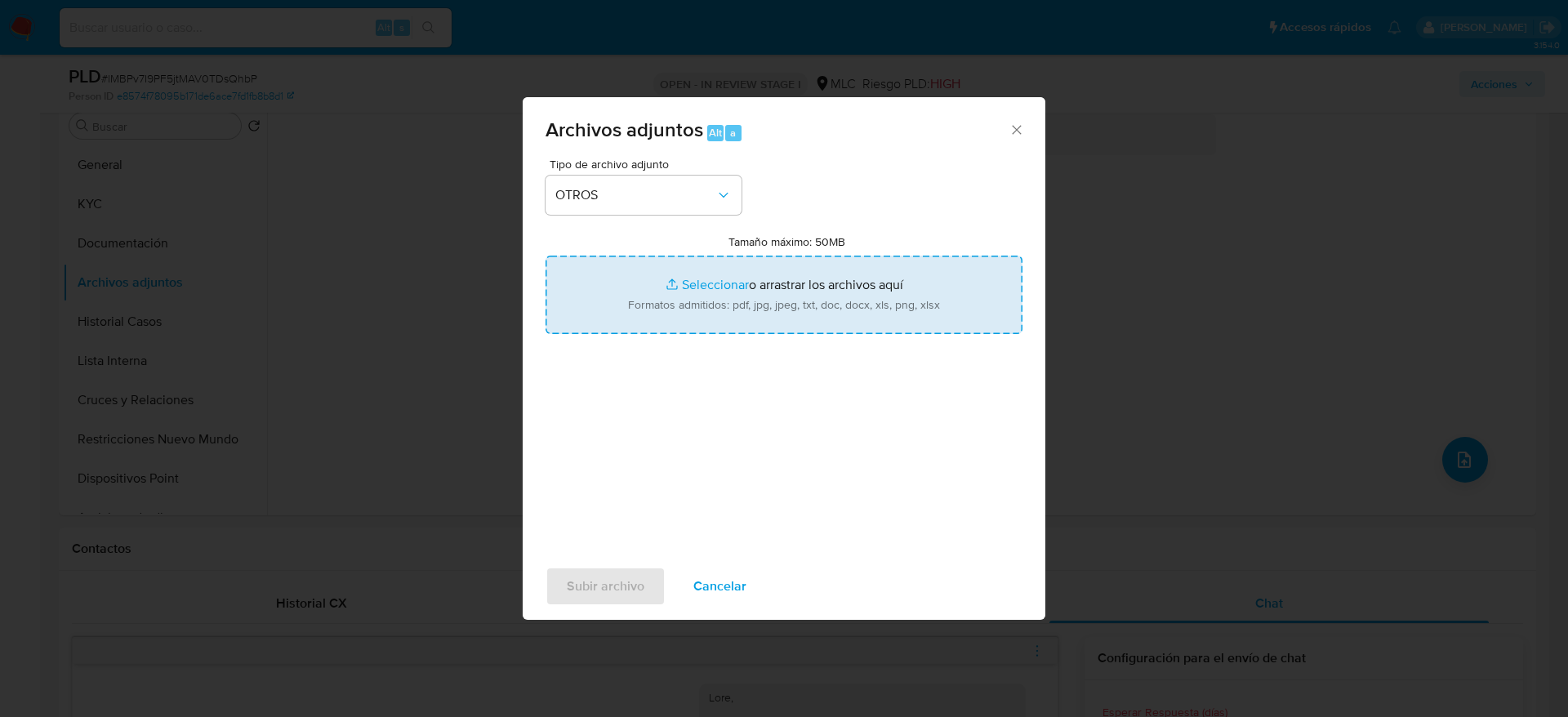
click at [677, 313] on input "Tamaño máximo: 50MB Seleccionar archivos" at bounding box center [784, 295] width 477 height 78
type input "C:\fakepath\2125580584Movimientos.xlsx"
click at [762, 320] on input "Tamaño máximo: 50MB Seleccionar archivos" at bounding box center [784, 295] width 477 height 78
type input "C:\fakepath\Case Log - 2125580584.pdf"
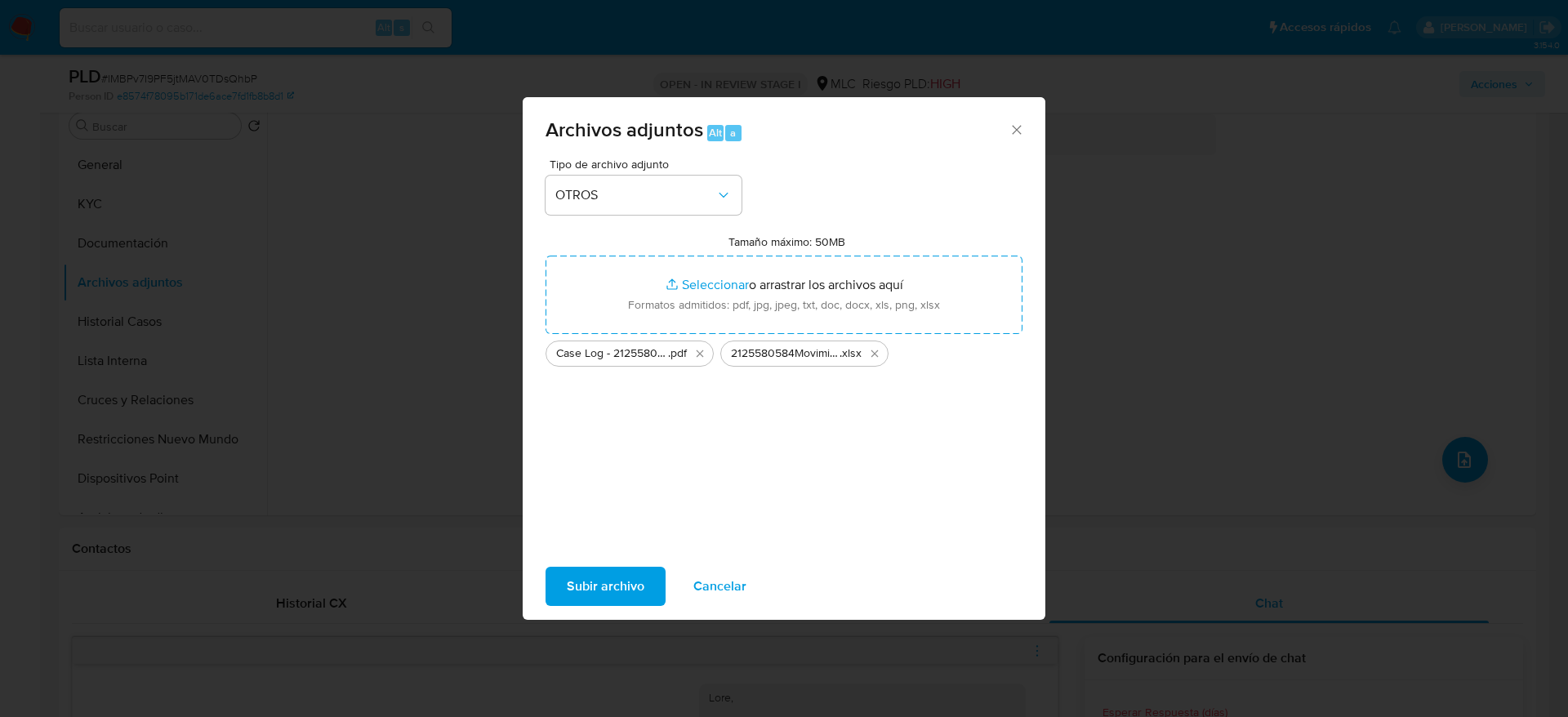
click at [616, 568] on span "Subir archivo" at bounding box center [606, 586] width 77 height 36
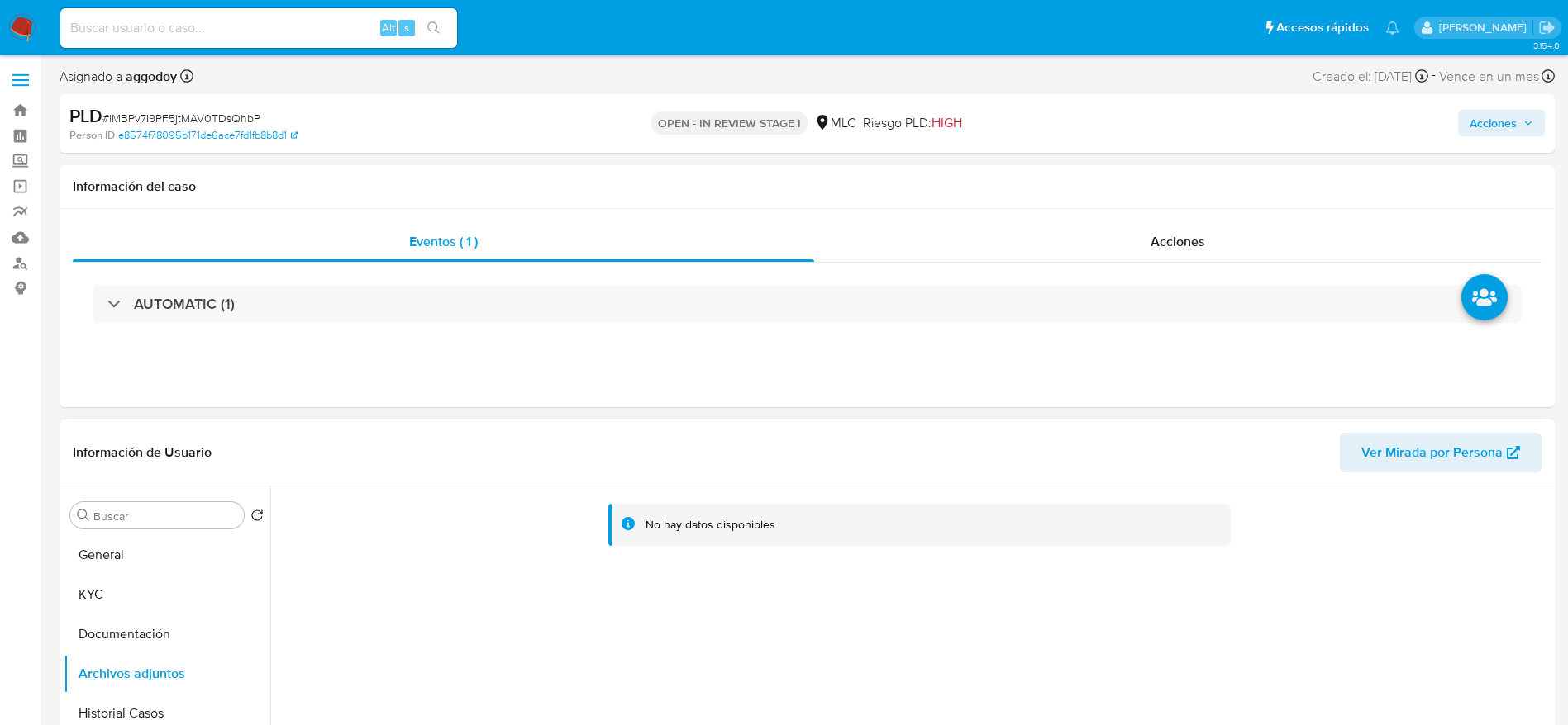
scroll to position [0, 0]
click at [89, 654] on button "Documentación" at bounding box center [160, 636] width 193 height 40
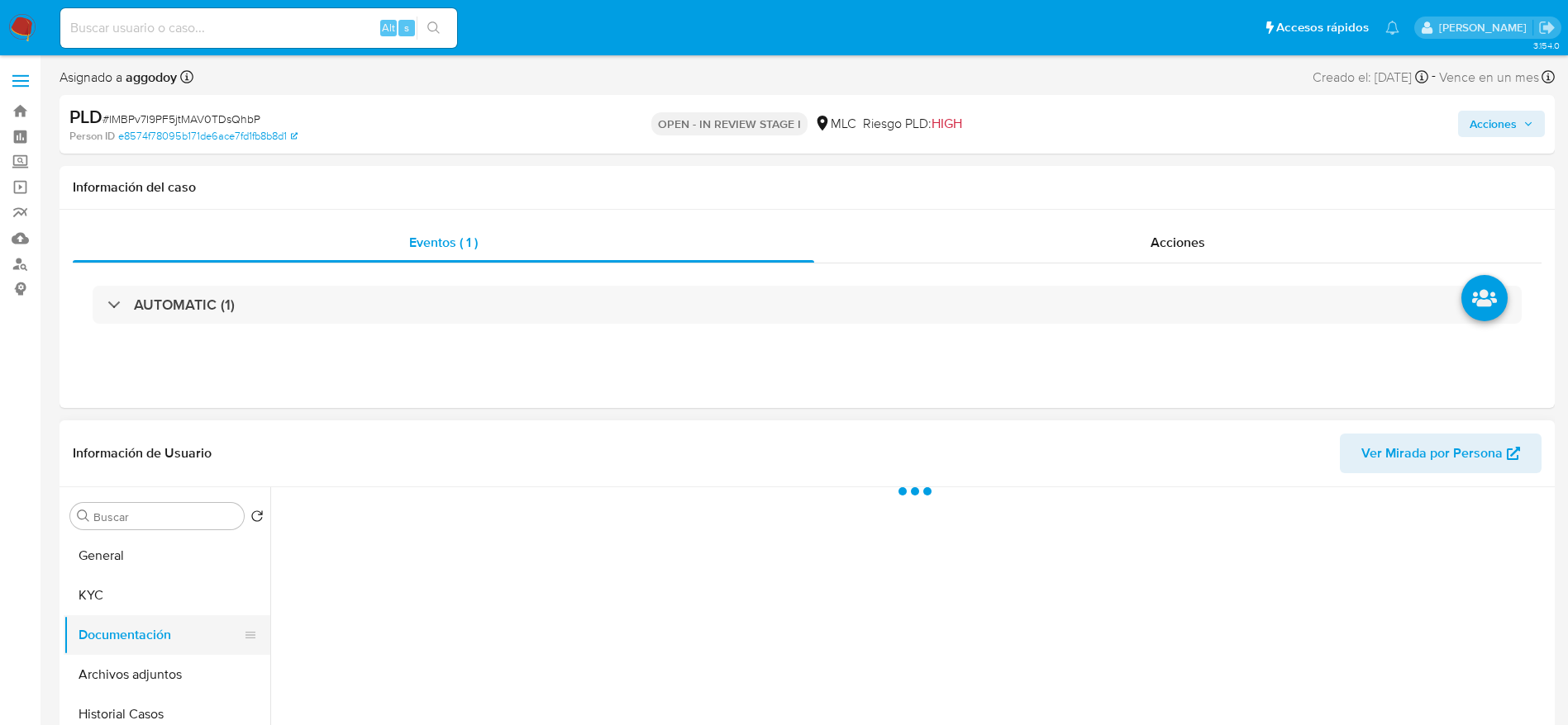
drag, startPoint x: 135, startPoint y: 616, endPoint x: 129, endPoint y: 637, distance: 21.8
click at [133, 618] on button "Documentación" at bounding box center [160, 636] width 193 height 40
click at [133, 658] on ul "General KYC Documentación Archivos adjuntos Historial Casos Lista Interna Cruce…" at bounding box center [167, 723] width 207 height 373
click at [1498, 123] on span "Acciones" at bounding box center [1493, 124] width 47 height 27
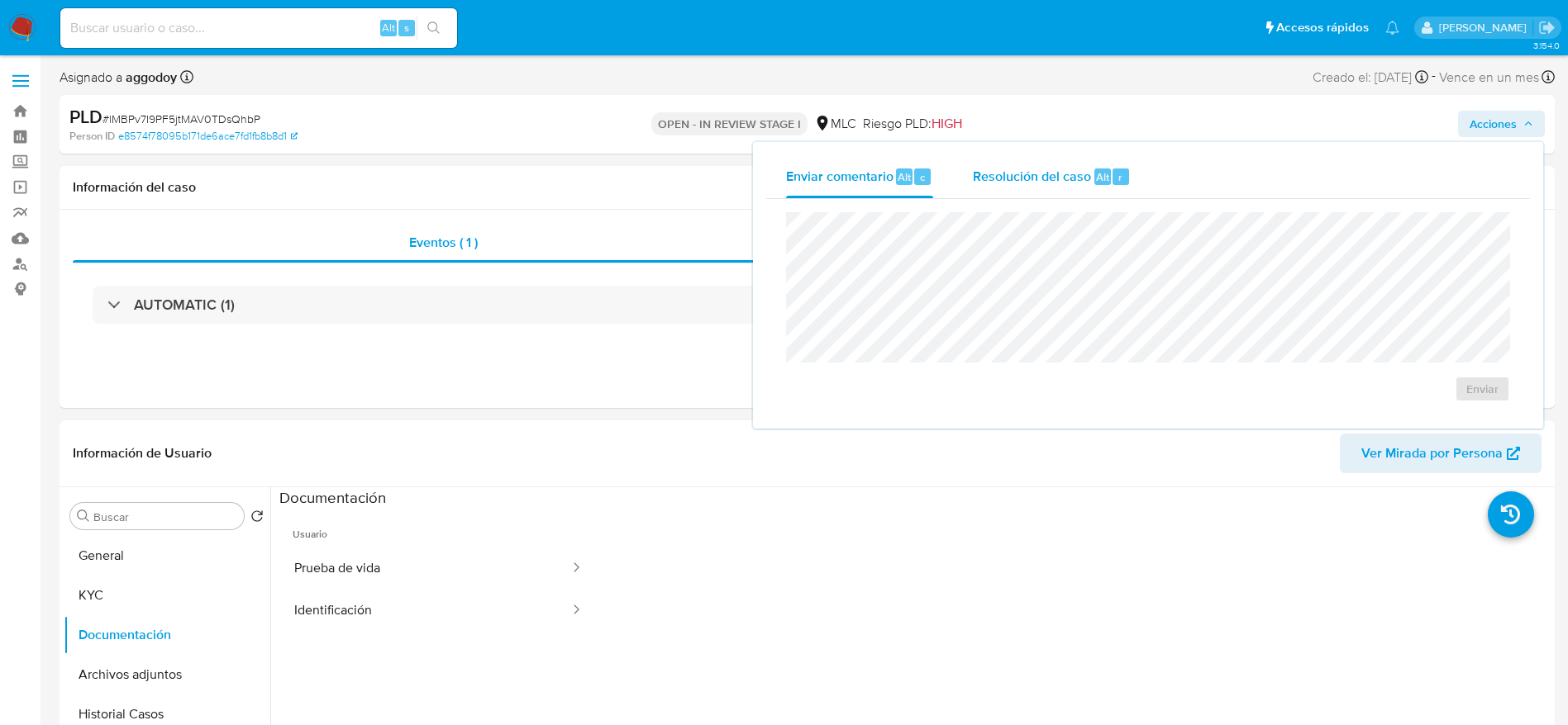
click at [1077, 184] on span "Resolución del caso" at bounding box center [1032, 176] width 118 height 19
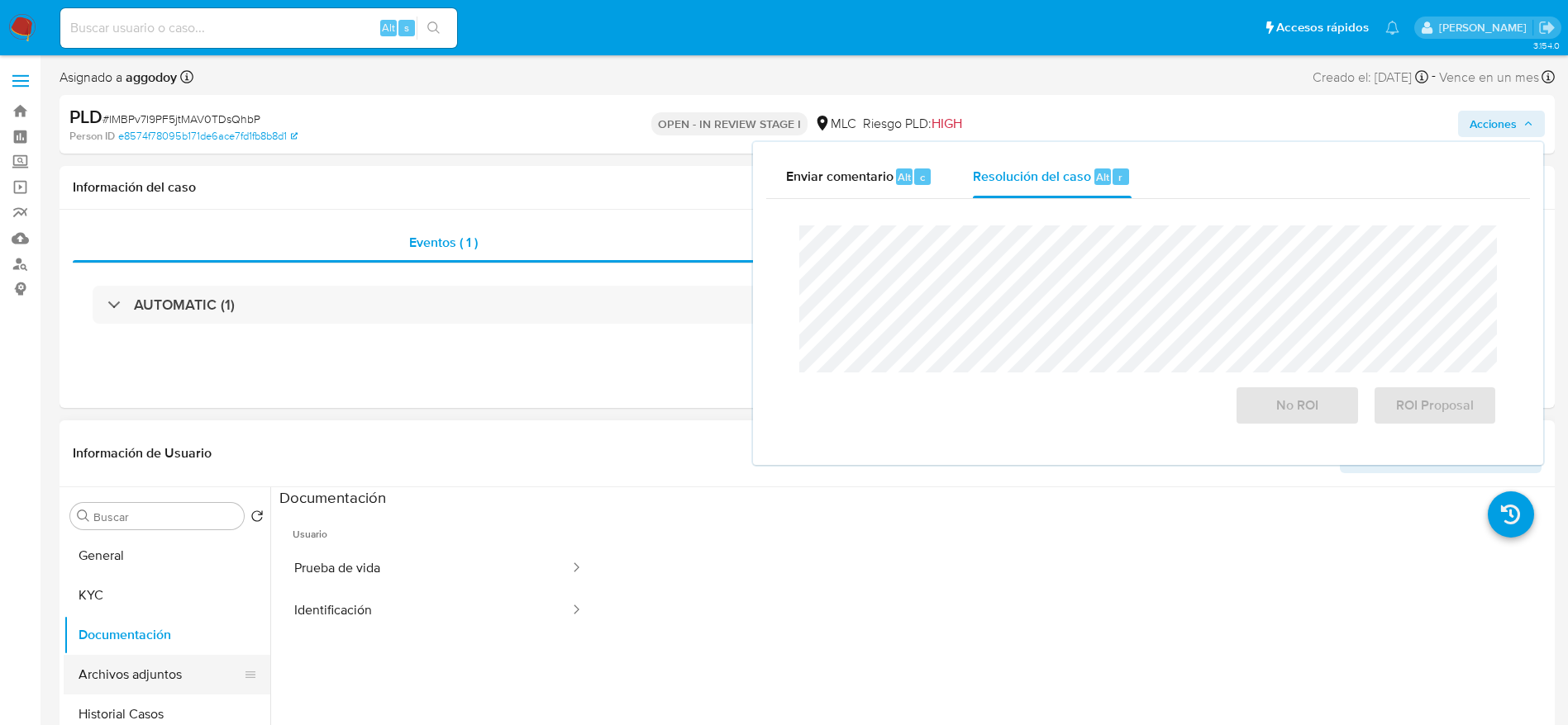
click at [166, 666] on button "Archivos adjuntos" at bounding box center [160, 676] width 193 height 40
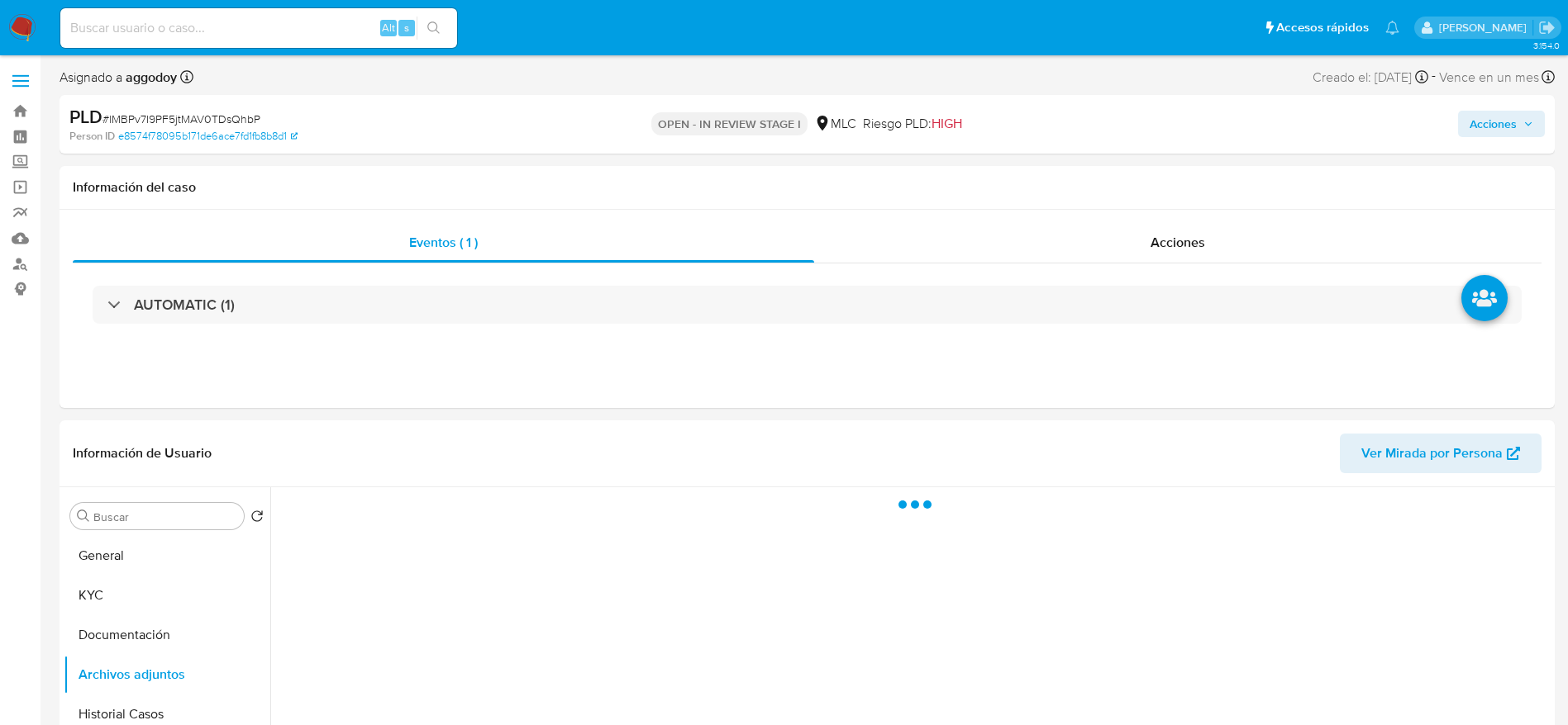
click at [1497, 121] on span "Acciones" at bounding box center [1493, 124] width 47 height 27
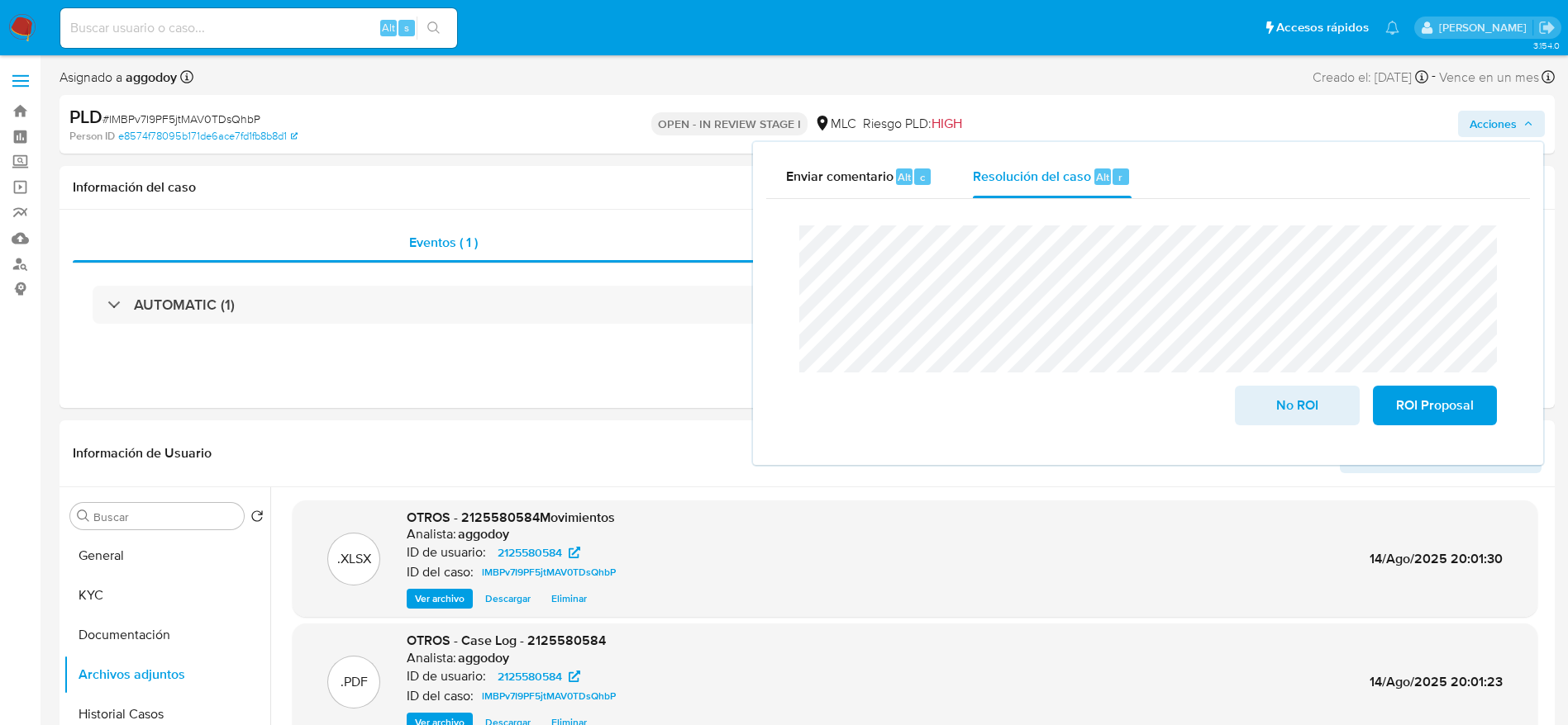
drag, startPoint x: 1447, startPoint y: 404, endPoint x: 739, endPoint y: 137, distance: 756.7
click at [1447, 404] on span "ROI Proposal" at bounding box center [1435, 405] width 81 height 36
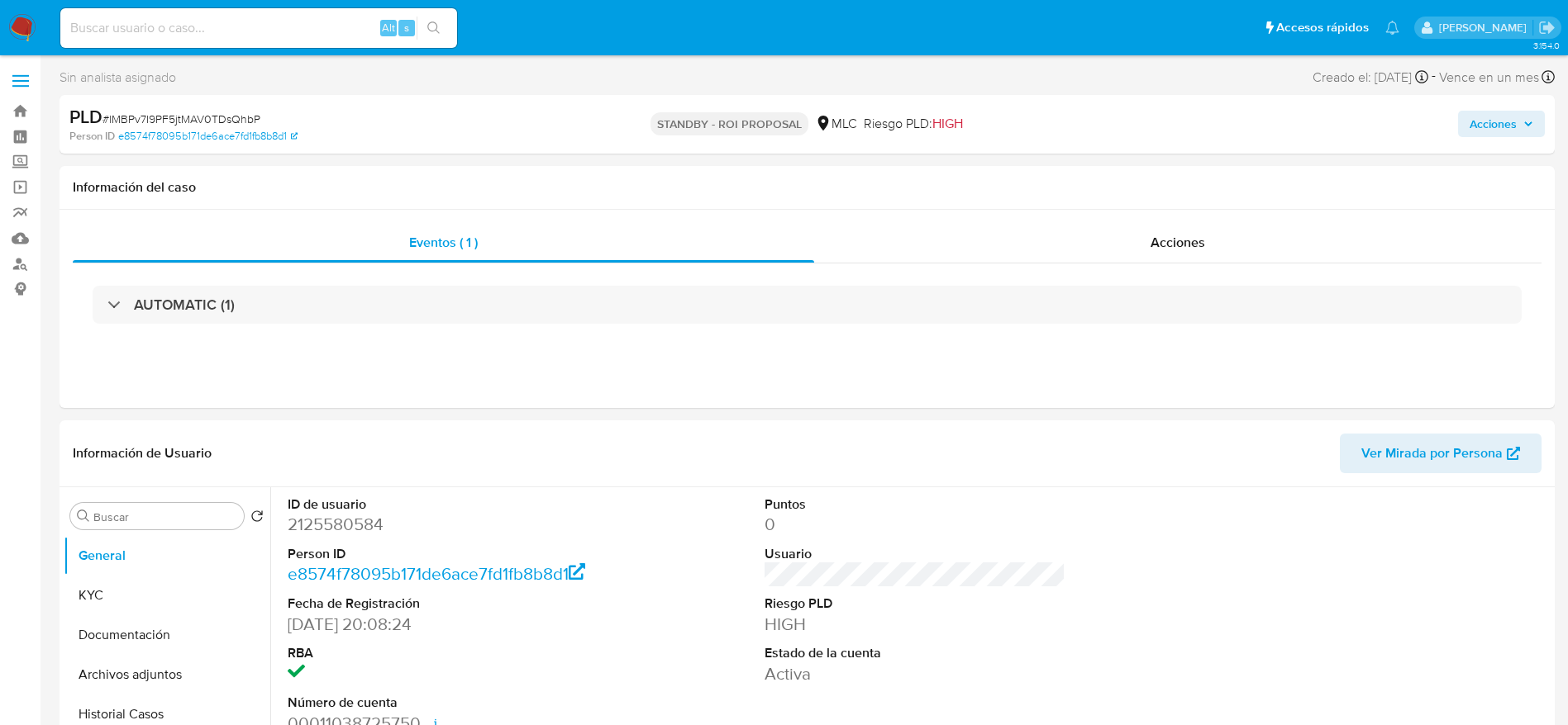
select select "10"
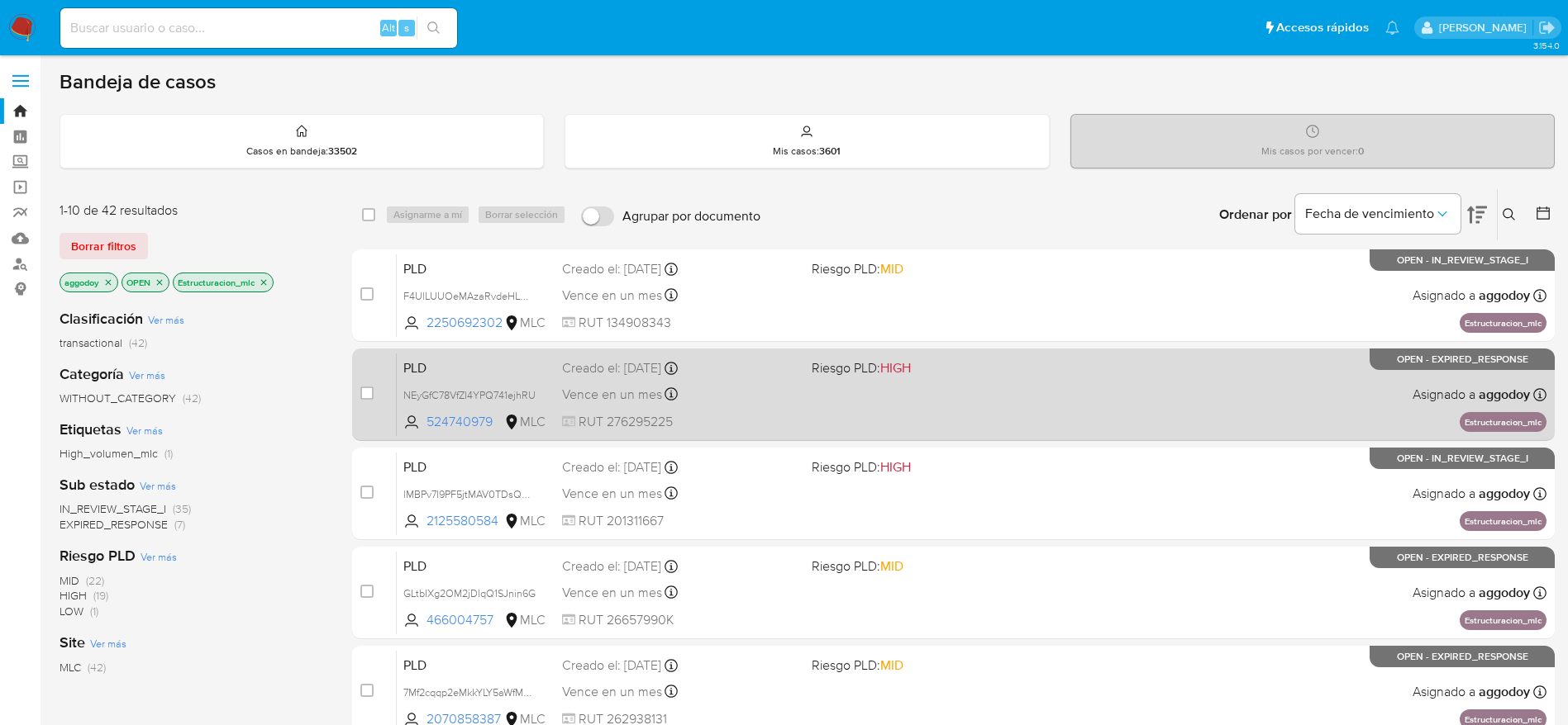
click at [785, 400] on div "Vence en un mes Vence el 10/09/2025 06:05:27" at bounding box center [680, 394] width 236 height 22
click at [367, 390] on input "checkbox" at bounding box center [367, 393] width 13 height 13
checkbox input "true"
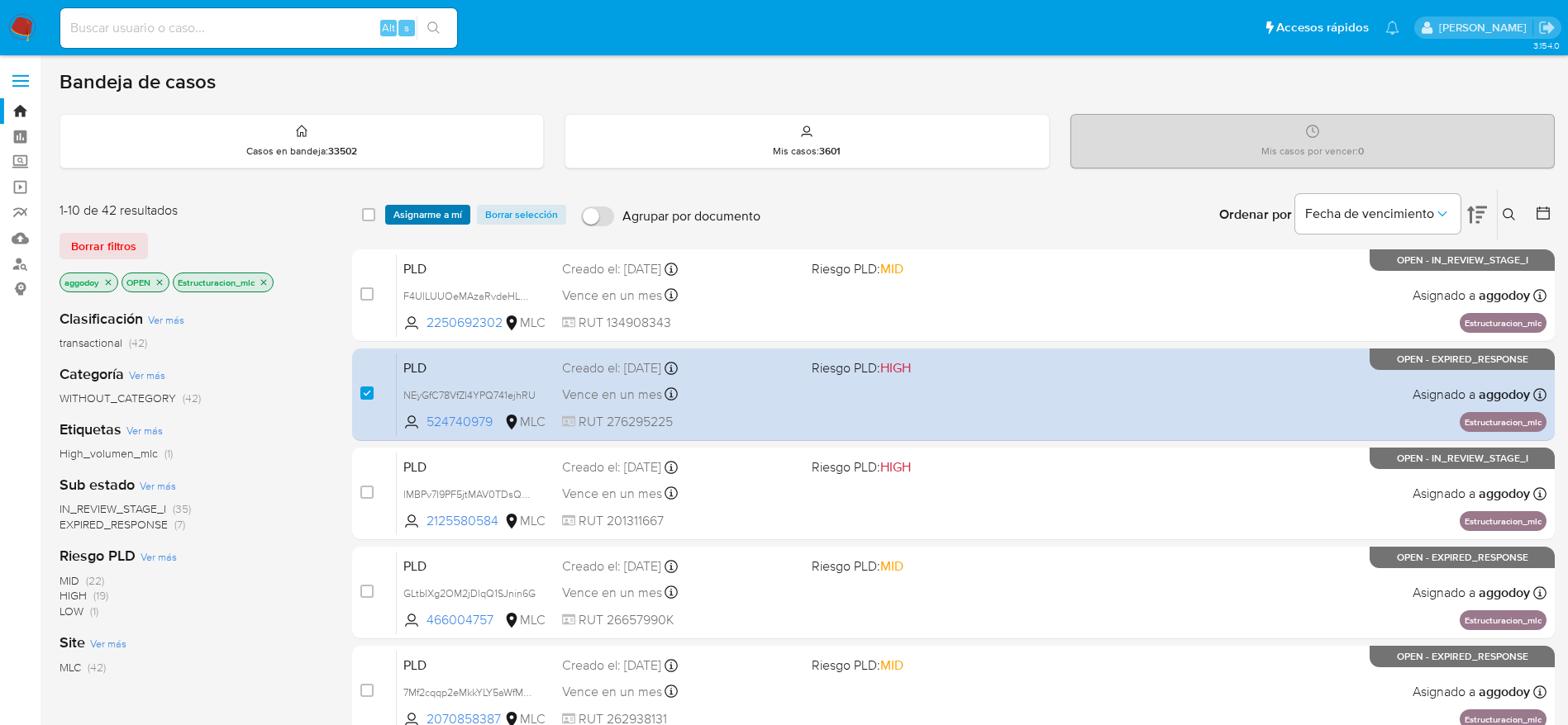
click at [464, 217] on button "Asignarme a mí" at bounding box center [427, 214] width 85 height 20
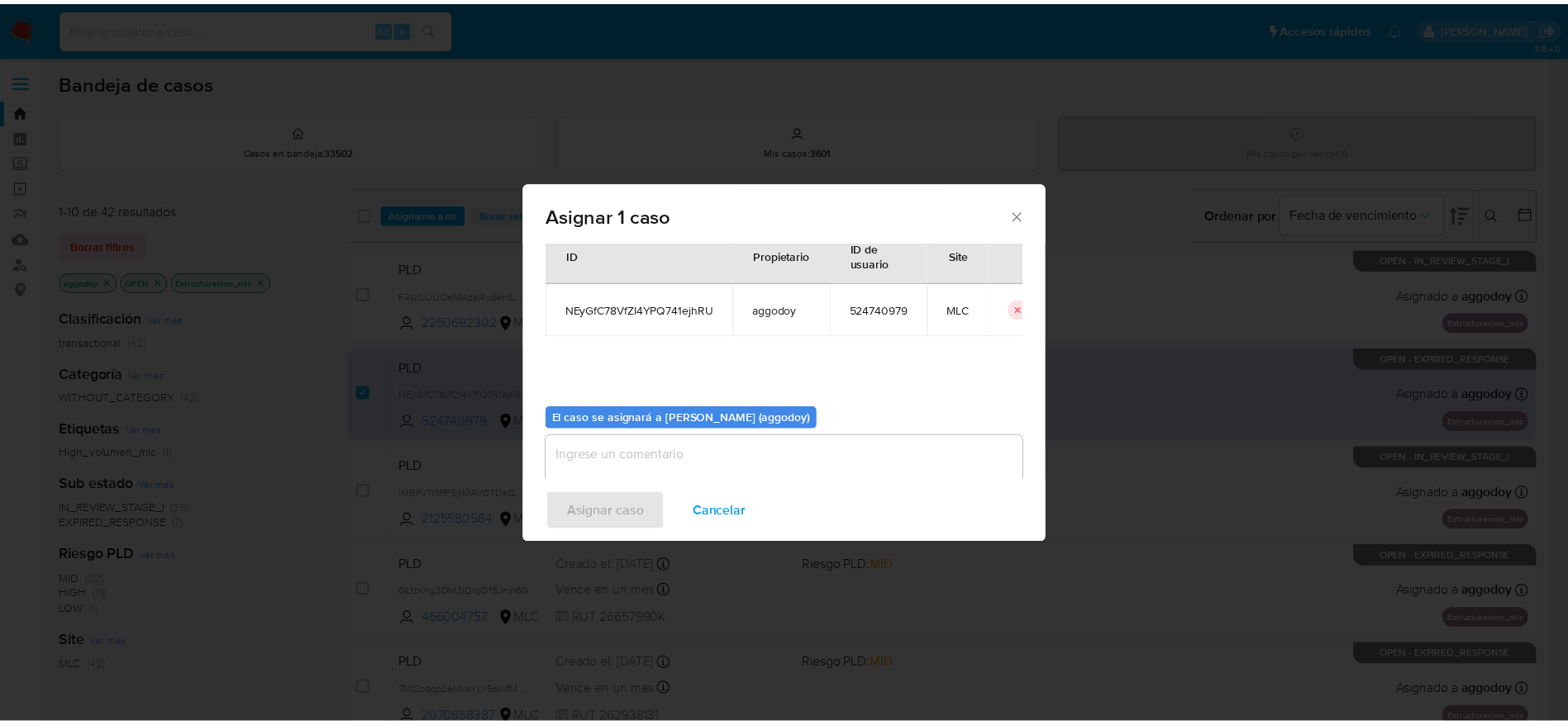
scroll to position [85, 0]
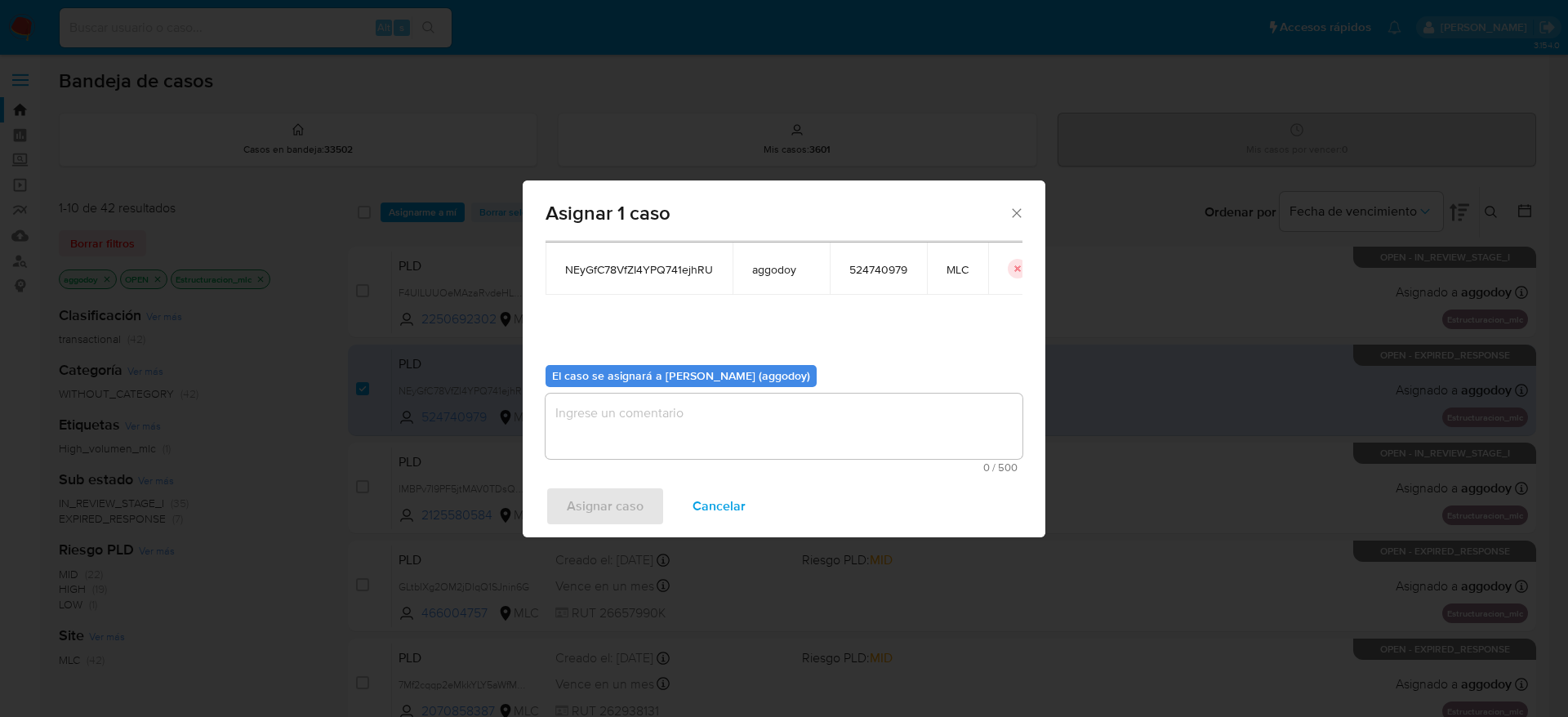
click at [786, 382] on b "El caso se asignará a Agustina Godoy (aggodoy)" at bounding box center [681, 375] width 258 height 16
click at [786, 390] on div "El caso se asignará a Agustina Godoy (aggodoy) 0 / 500 500 caracteres restantes" at bounding box center [784, 412] width 477 height 121
click at [643, 434] on textarea "assign-modal" at bounding box center [784, 426] width 477 height 65
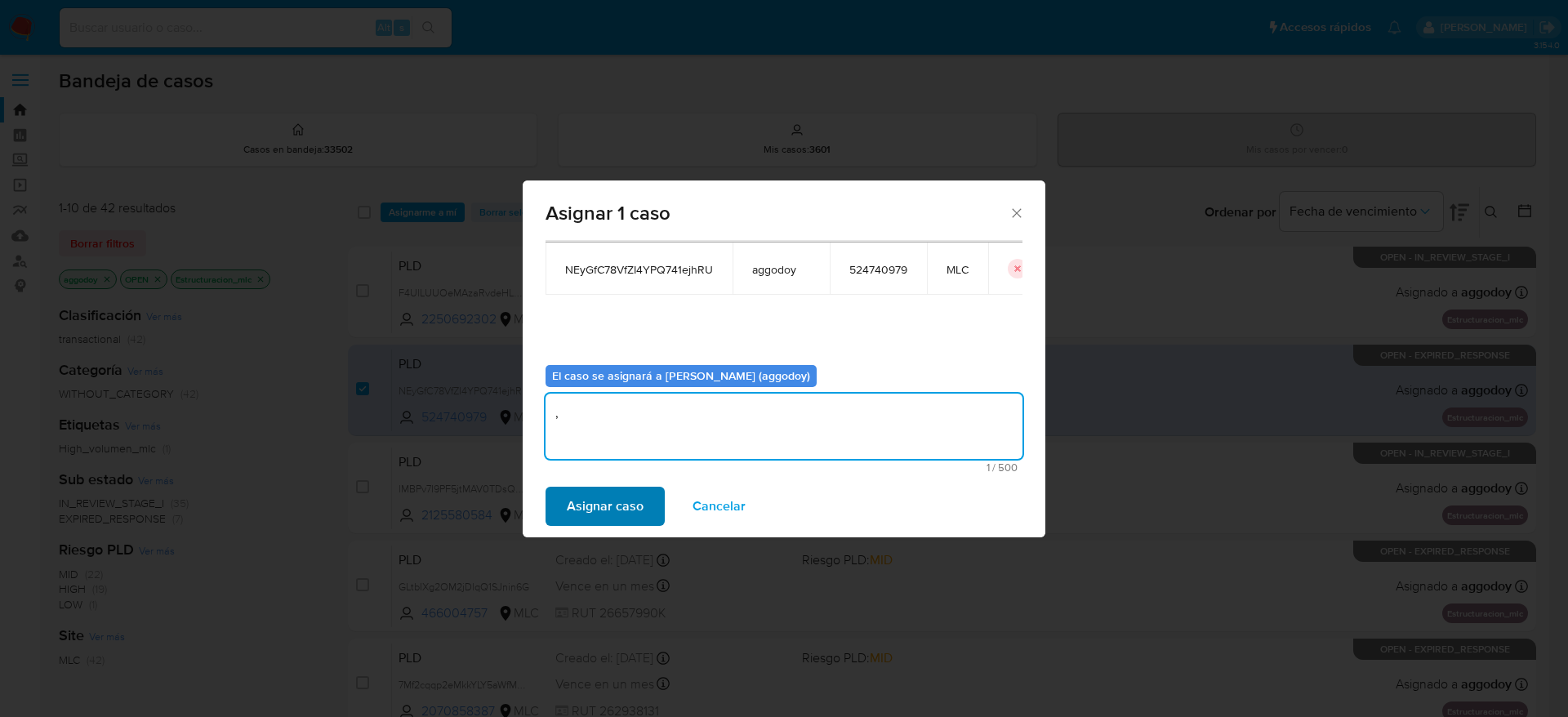
type textarea ","
click at [602, 496] on span "Asignar caso" at bounding box center [606, 506] width 77 height 36
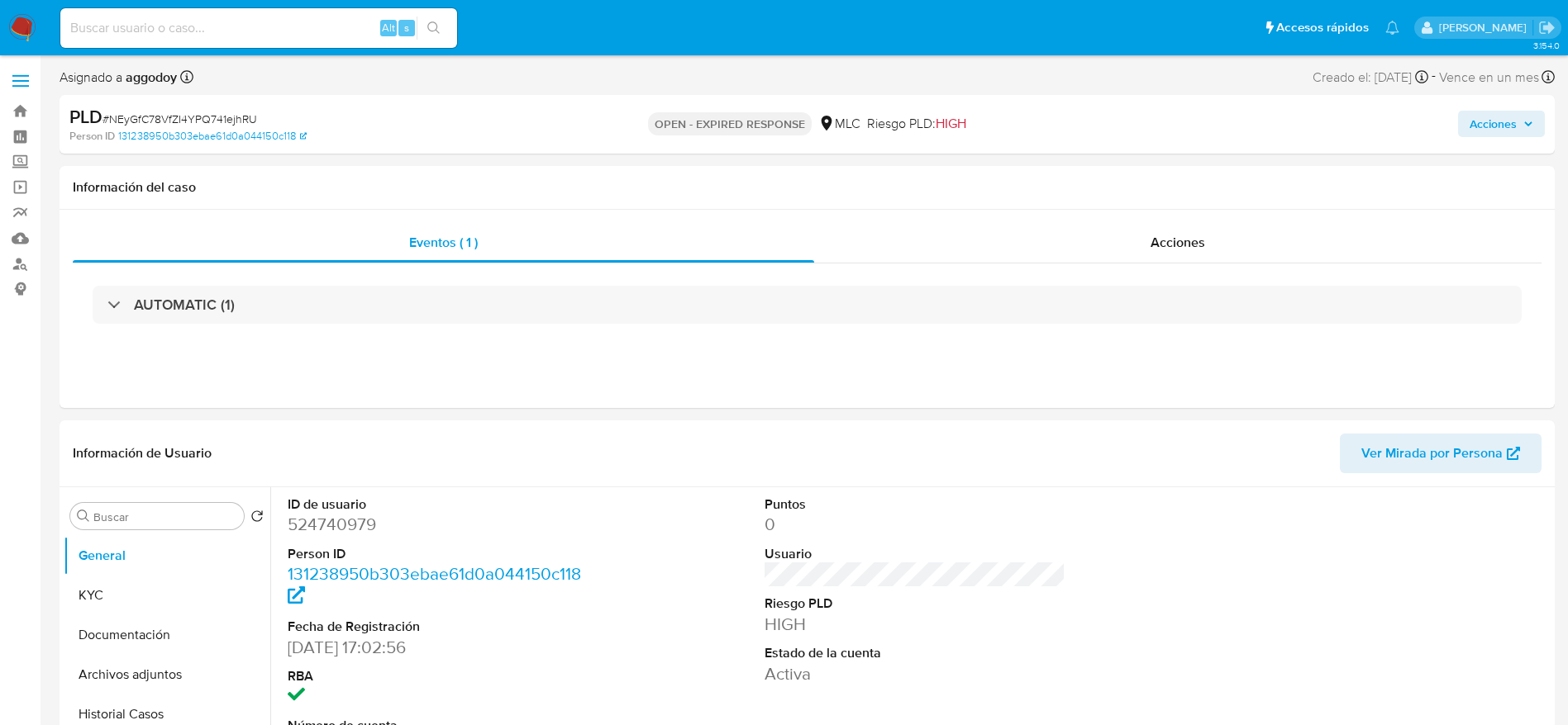
select select "10"
click at [222, 113] on span "# NEyGfC78VfZI4YPQ741ejhRU" at bounding box center [180, 118] width 154 height 16
copy span "NEyGfC78VfZI4YPQ741ejhRU"
